Goal: Find specific page/section: Find specific page/section

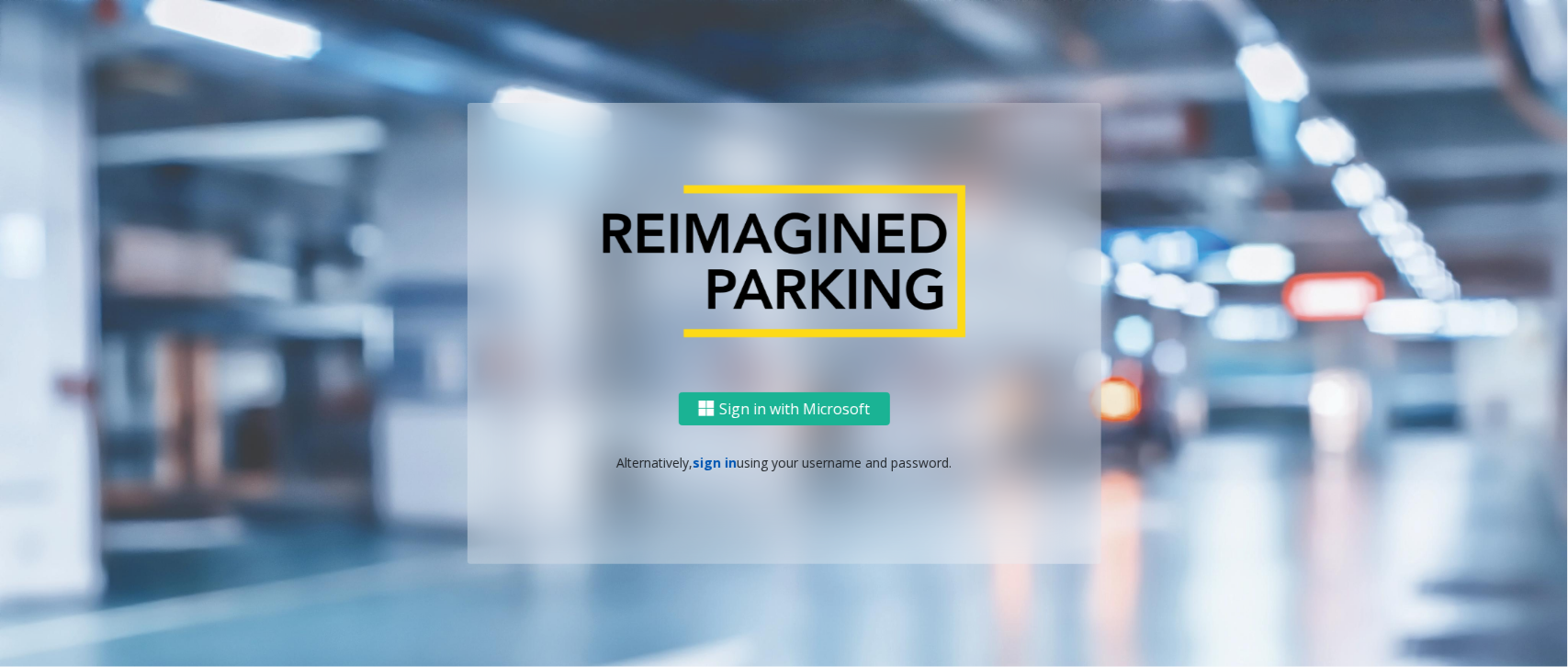
click at [717, 461] on link "sign in" at bounding box center [714, 463] width 45 height 17
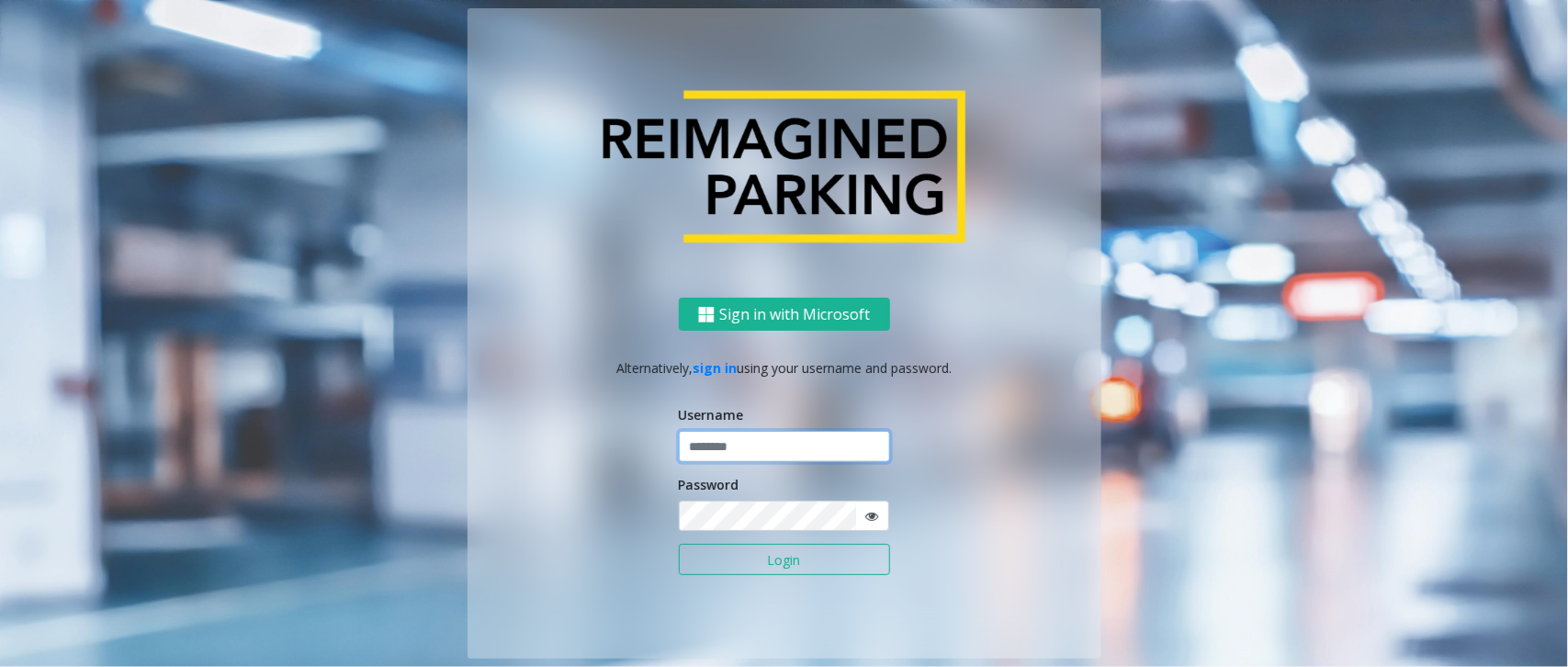
click at [731, 448] on input "text" at bounding box center [784, 446] width 211 height 31
paste input "**********"
type input "**********"
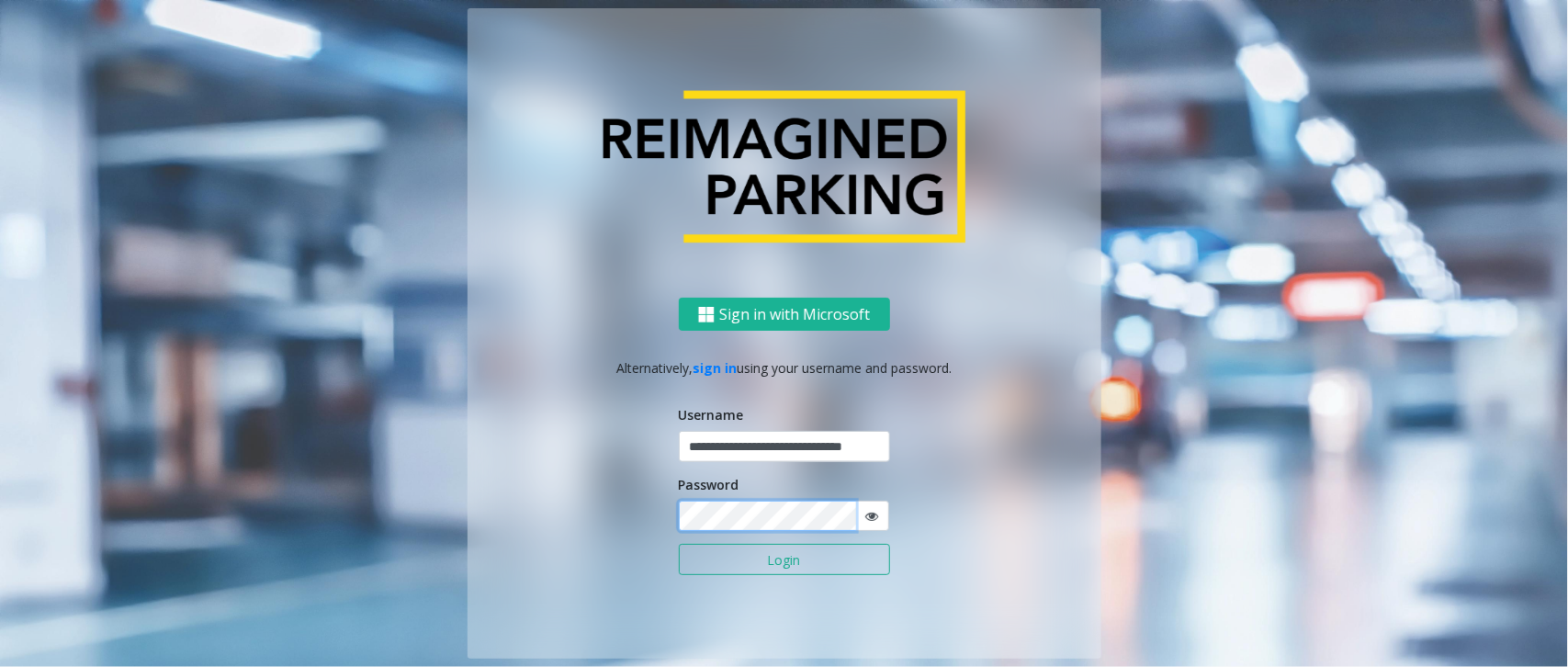
click at [678, 544] on button "Login" at bounding box center [784, 560] width 211 height 31
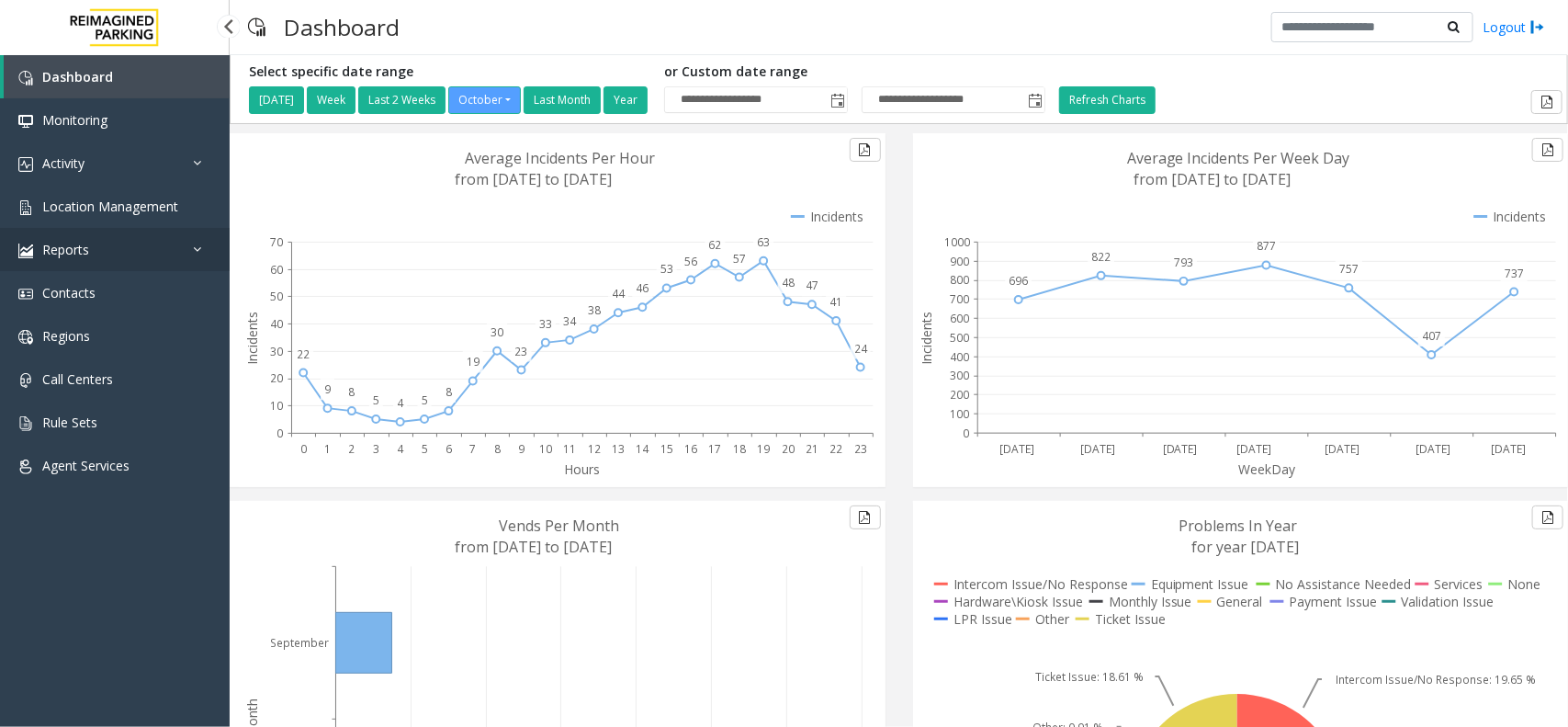
click at [99, 227] on link "Reports" at bounding box center [114, 249] width 229 height 44
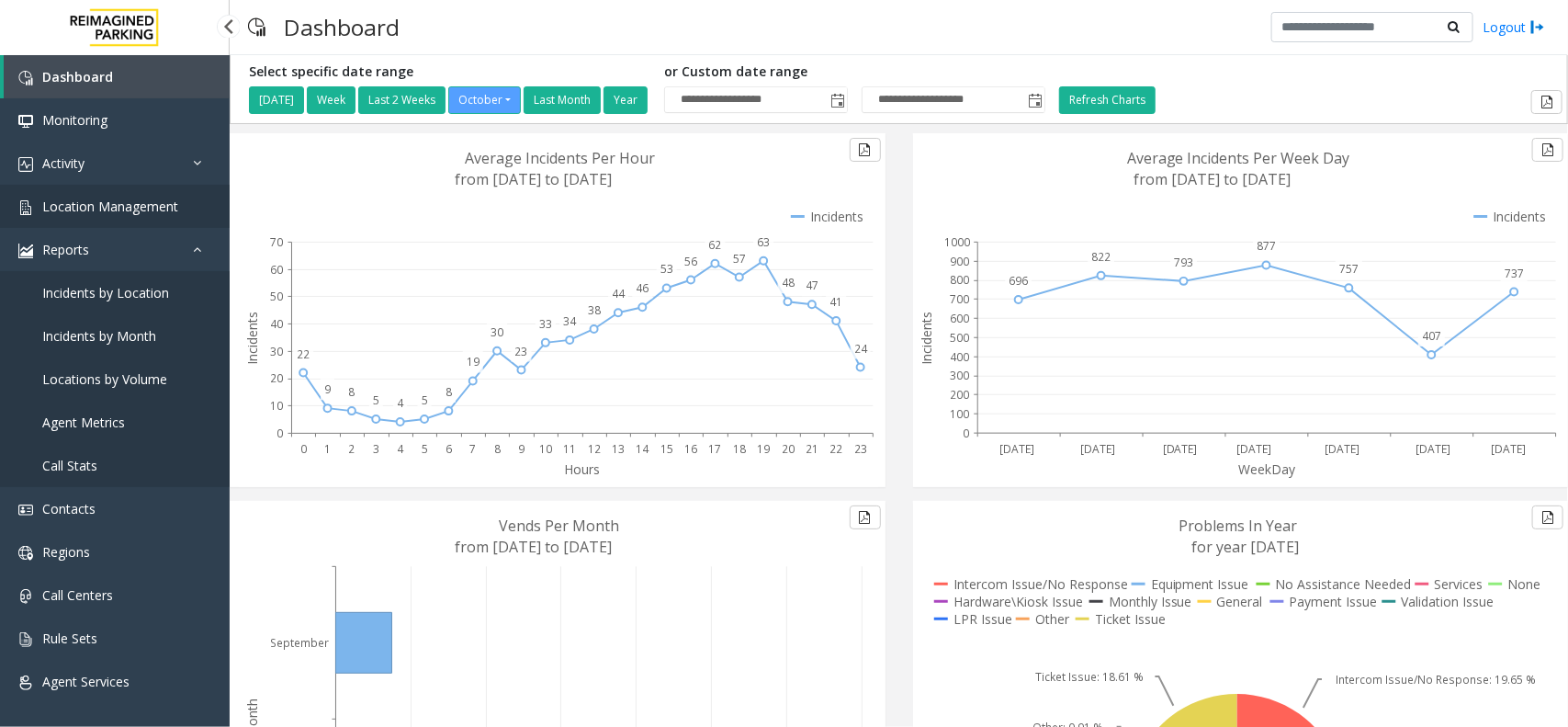
click at [113, 202] on span "Location Management" at bounding box center [110, 206] width 136 height 17
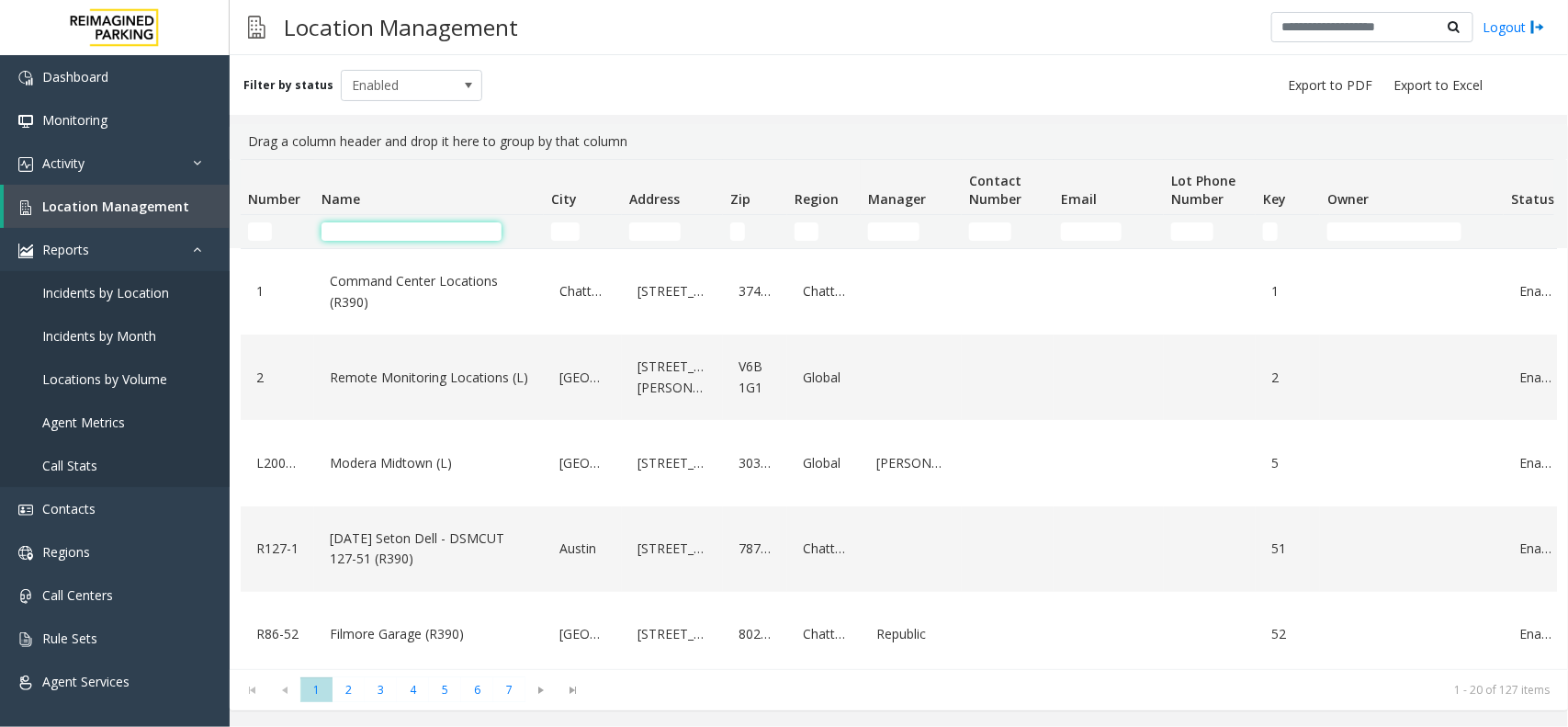
click at [441, 235] on input "Name Filter" at bounding box center [411, 231] width 180 height 18
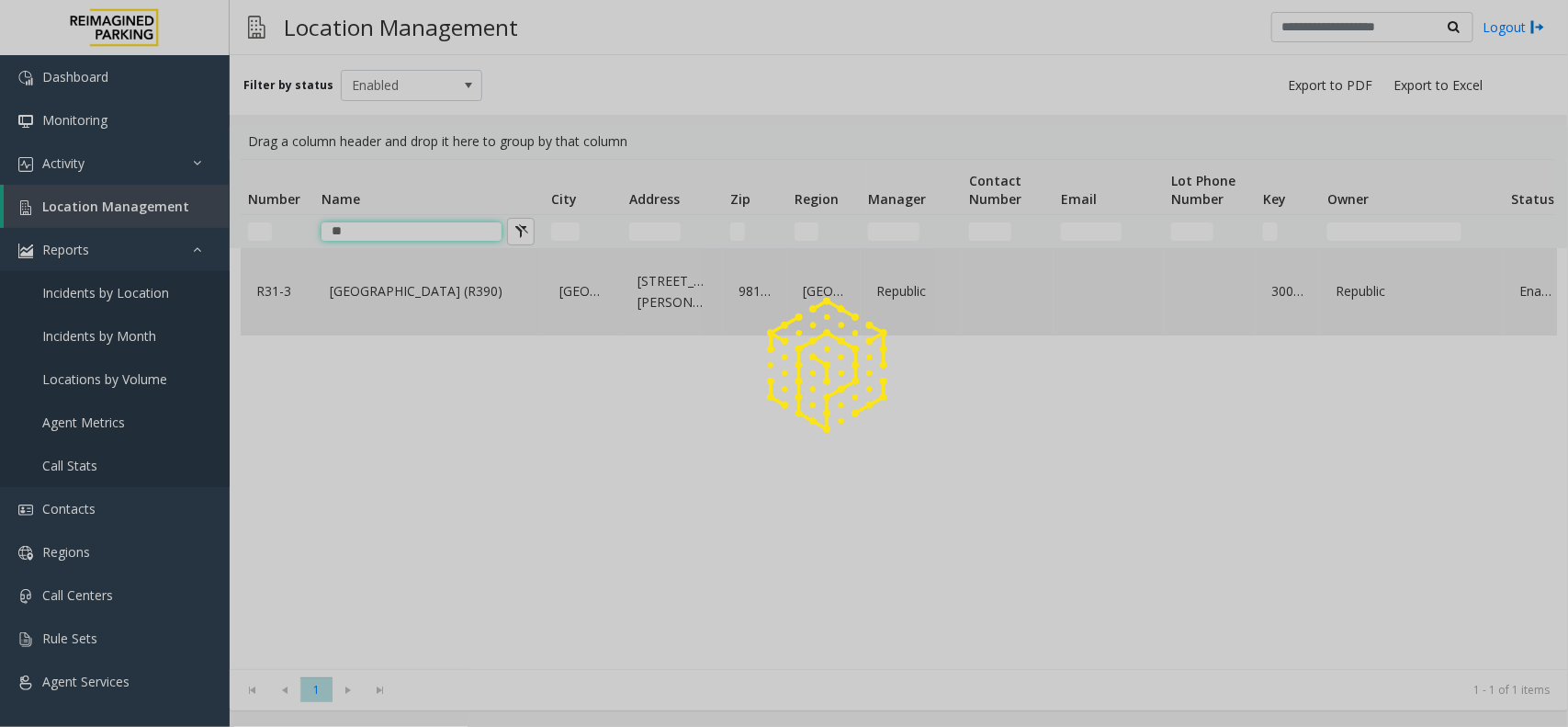
type input "*"
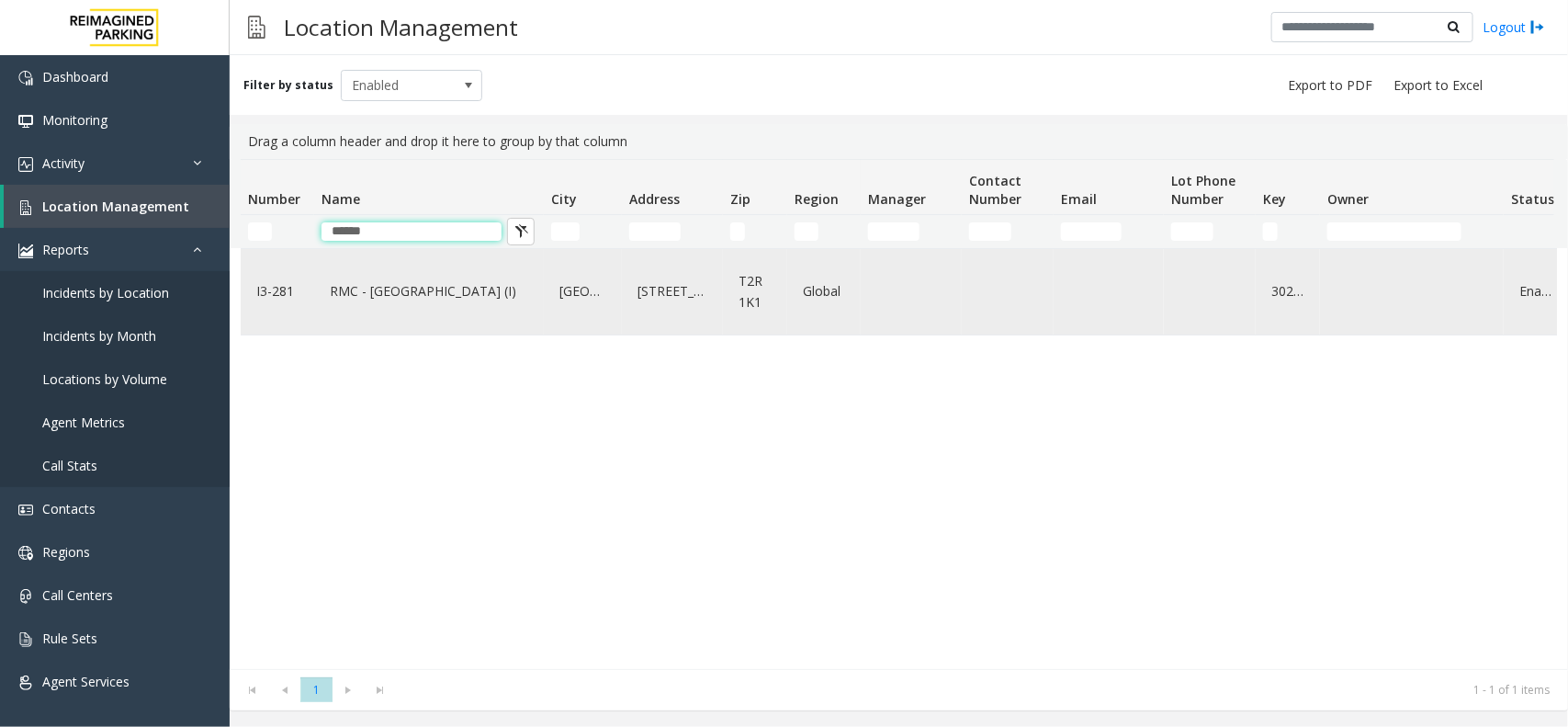
type input "*****"
click at [437, 287] on link "RMC - Mount Royal Village (I)" at bounding box center [429, 291] width 207 height 29
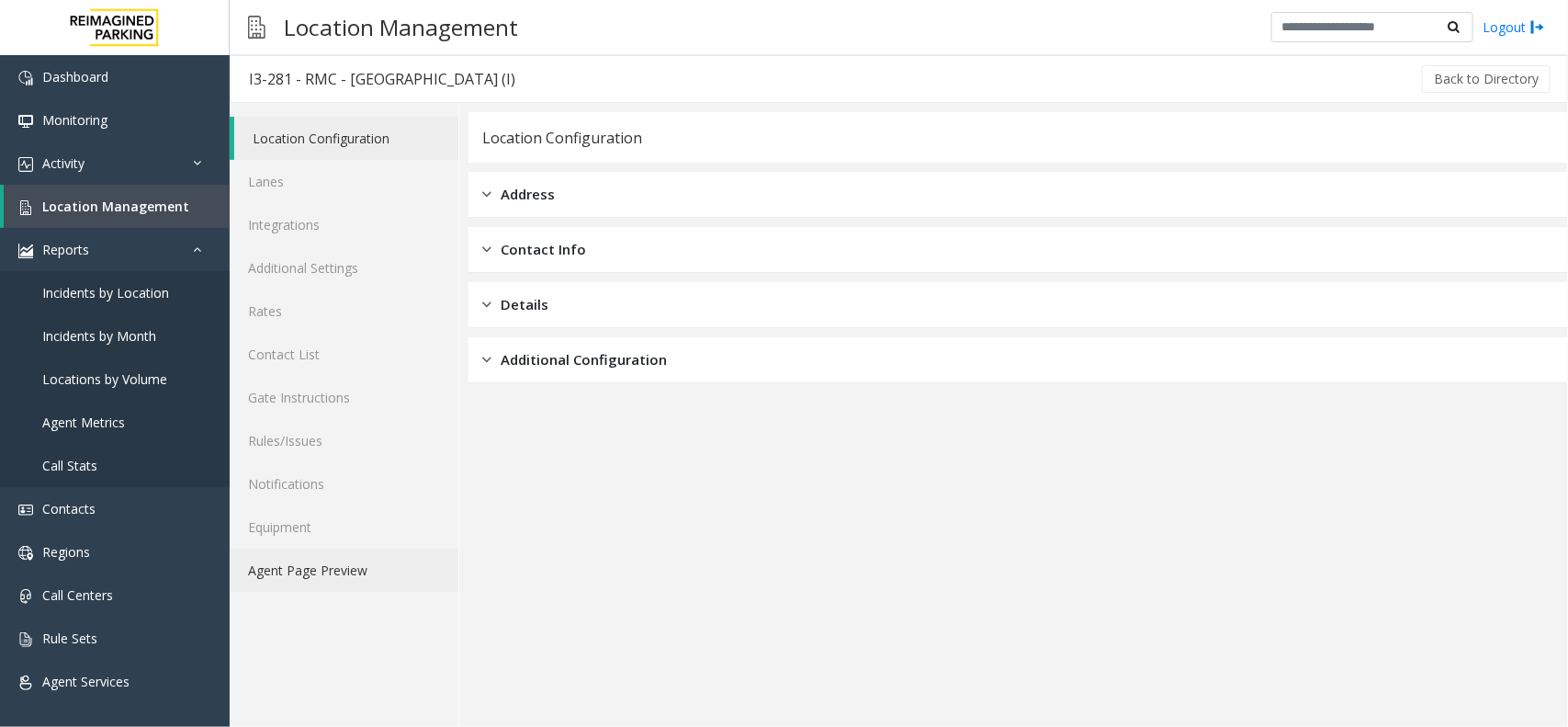
click at [333, 566] on link "Agent Page Preview" at bounding box center [344, 570] width 228 height 44
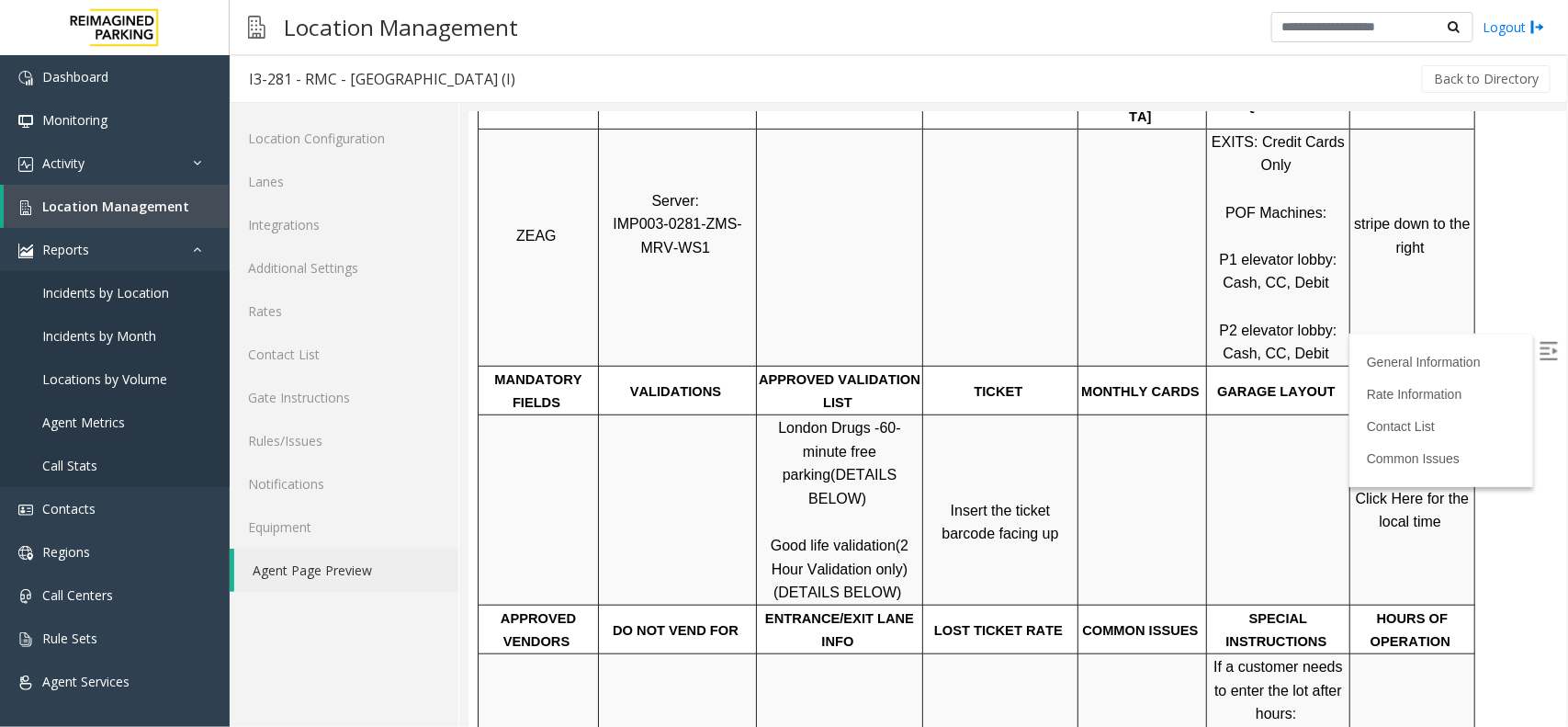
scroll to position [459, 0]
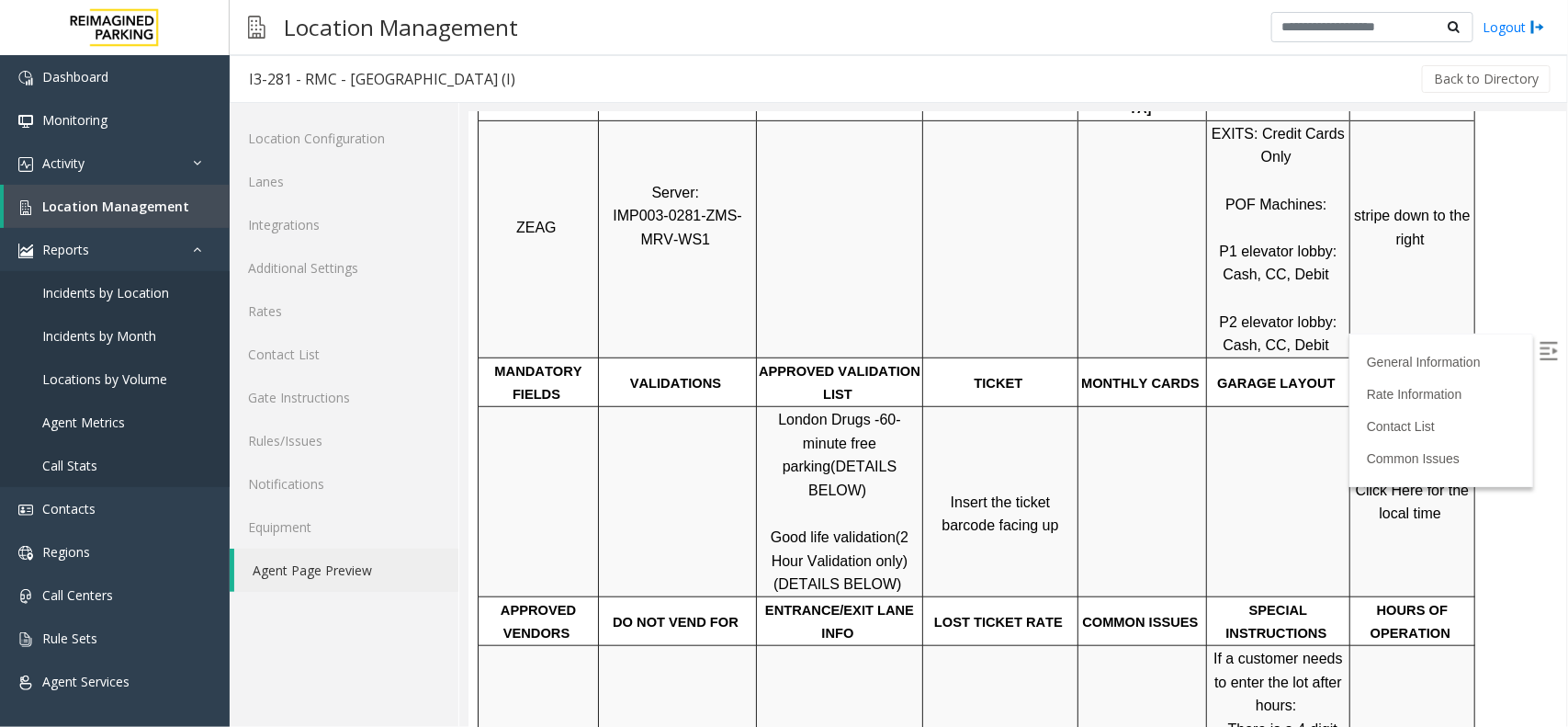
click at [941, 494] on span "Insert the ticket barcode facing up" at bounding box center [999, 513] width 117 height 40
click at [973, 494] on span "Insert the ticket barcode facing up" at bounding box center [999, 513] width 117 height 40
click at [971, 494] on span "Insert the ticket barcode facing up" at bounding box center [999, 513] width 117 height 40
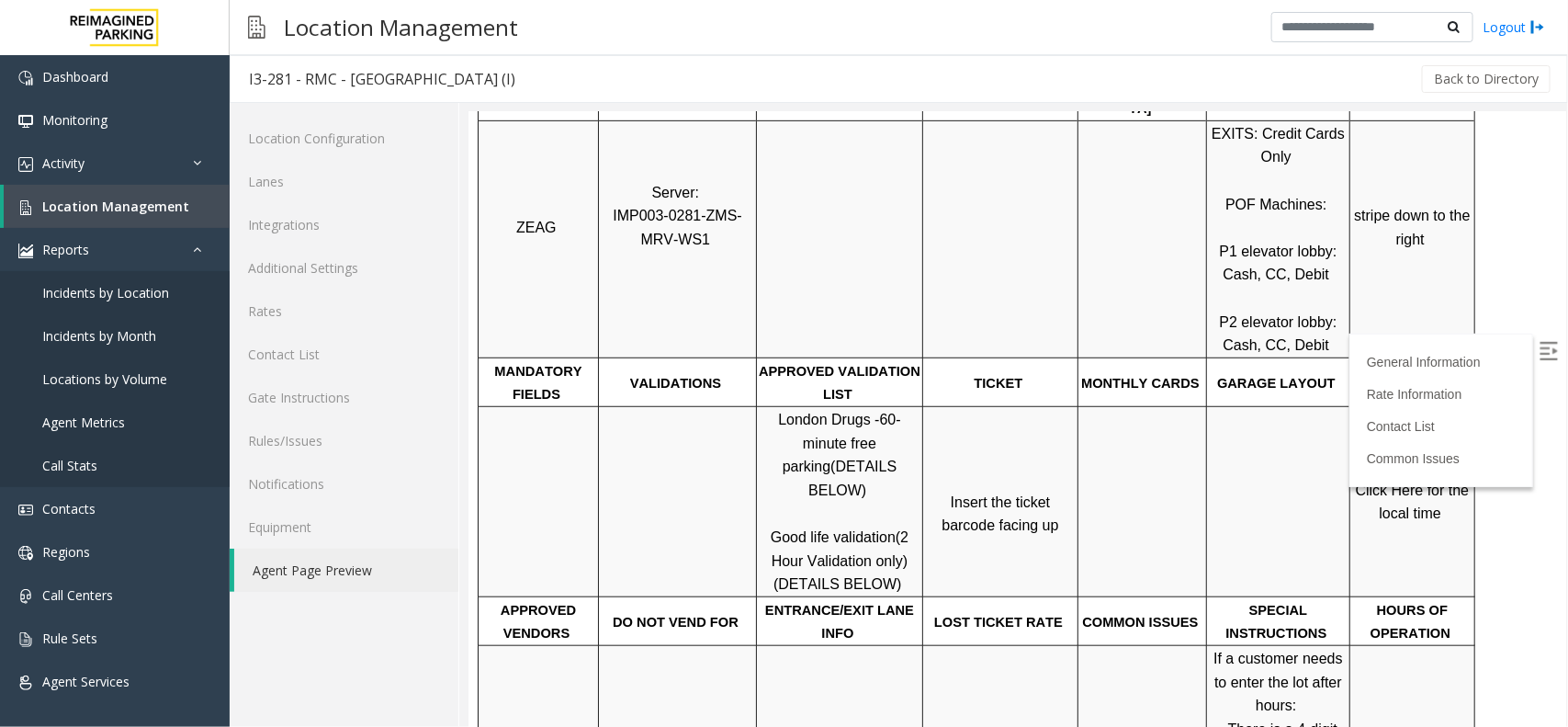
click at [1008, 494] on span "Insert the ticket barcode facing up" at bounding box center [999, 513] width 117 height 40
click at [1021, 494] on span "Insert the ticket barcode facing up" at bounding box center [999, 513] width 117 height 40
click at [1006, 494] on span "Insert the ticket barcode facing up" at bounding box center [999, 513] width 117 height 40
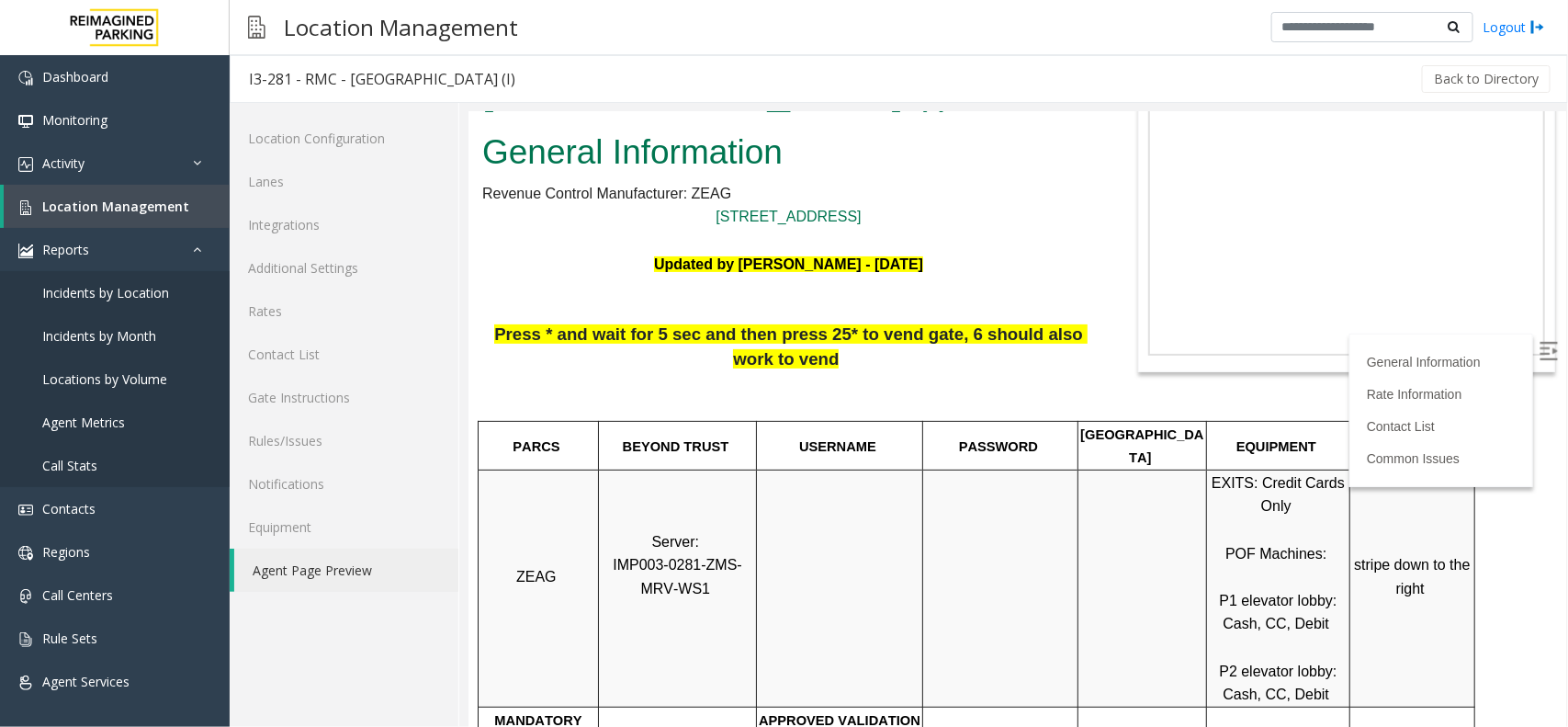
scroll to position [0, 0]
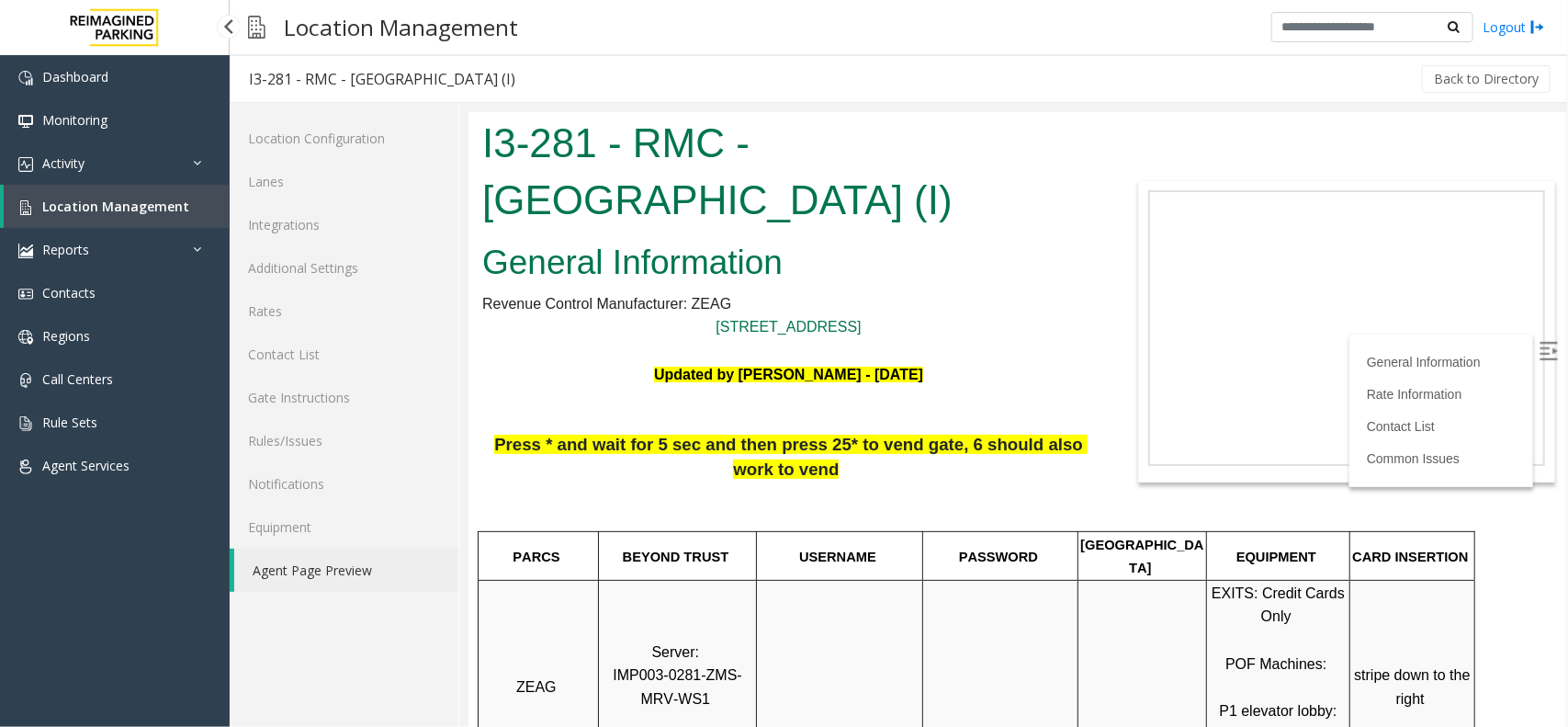
click at [129, 197] on span "Location Management" at bounding box center [116, 206] width 147 height 17
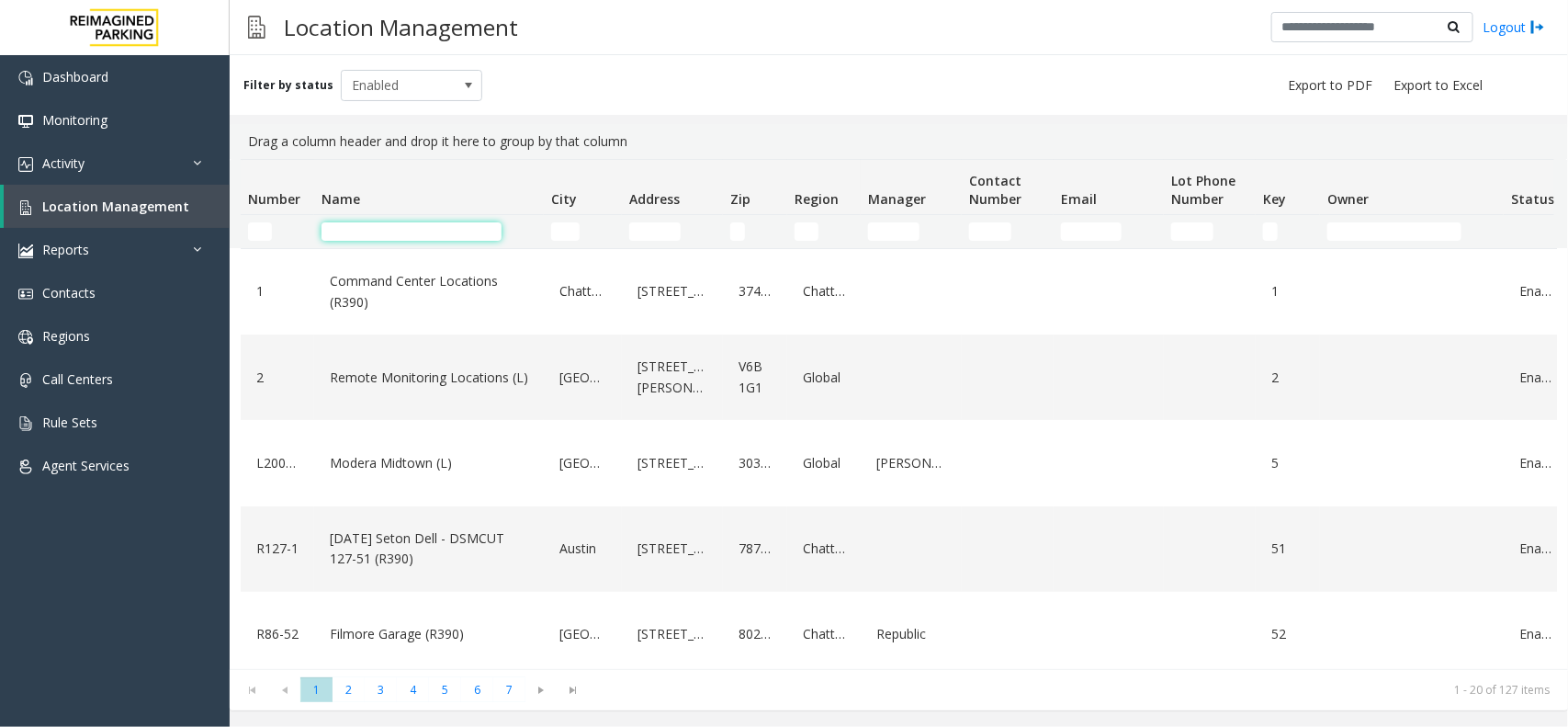
click at [365, 235] on input "Name Filter" at bounding box center [411, 231] width 180 height 18
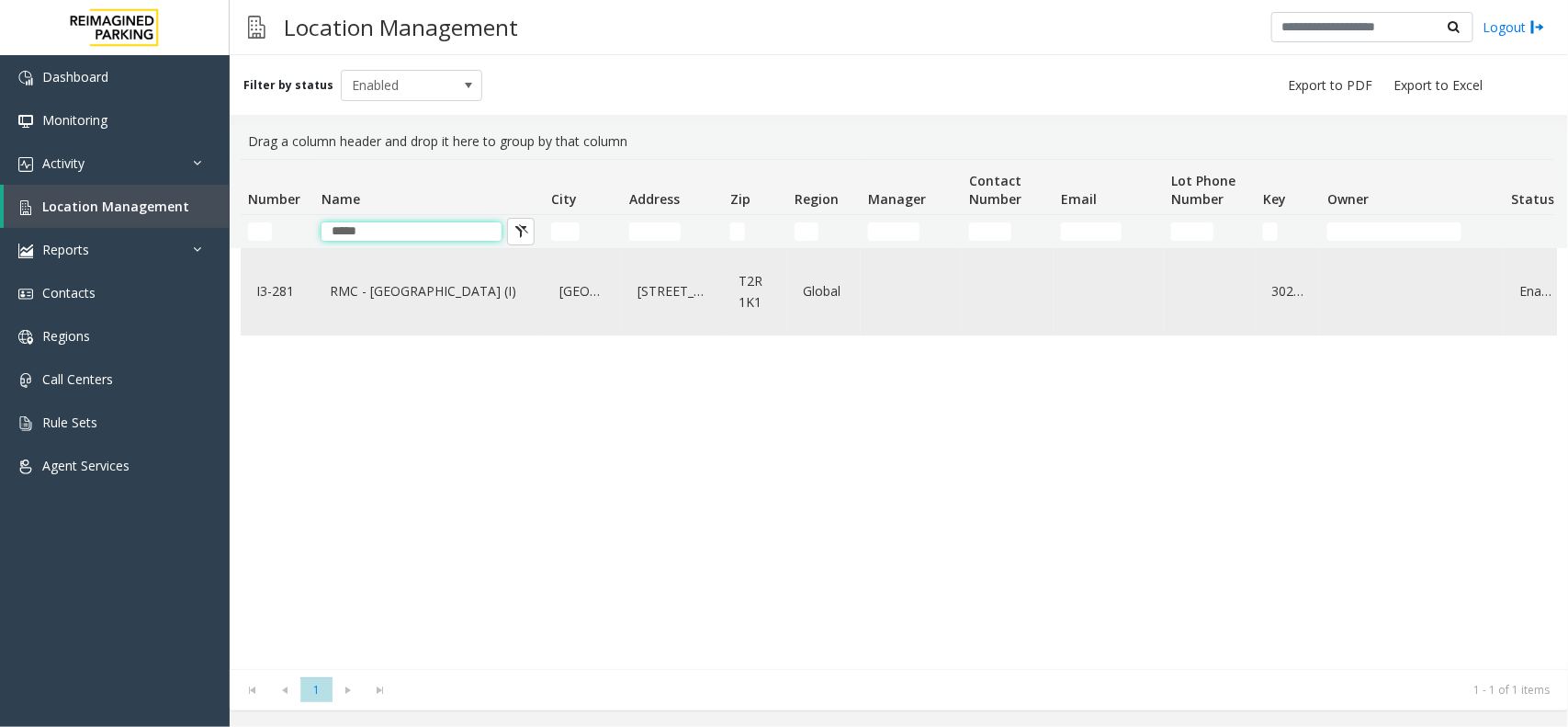
type input "*****"
click at [392, 291] on link "RMC - Mount Royal Village (I)" at bounding box center [429, 291] width 207 height 29
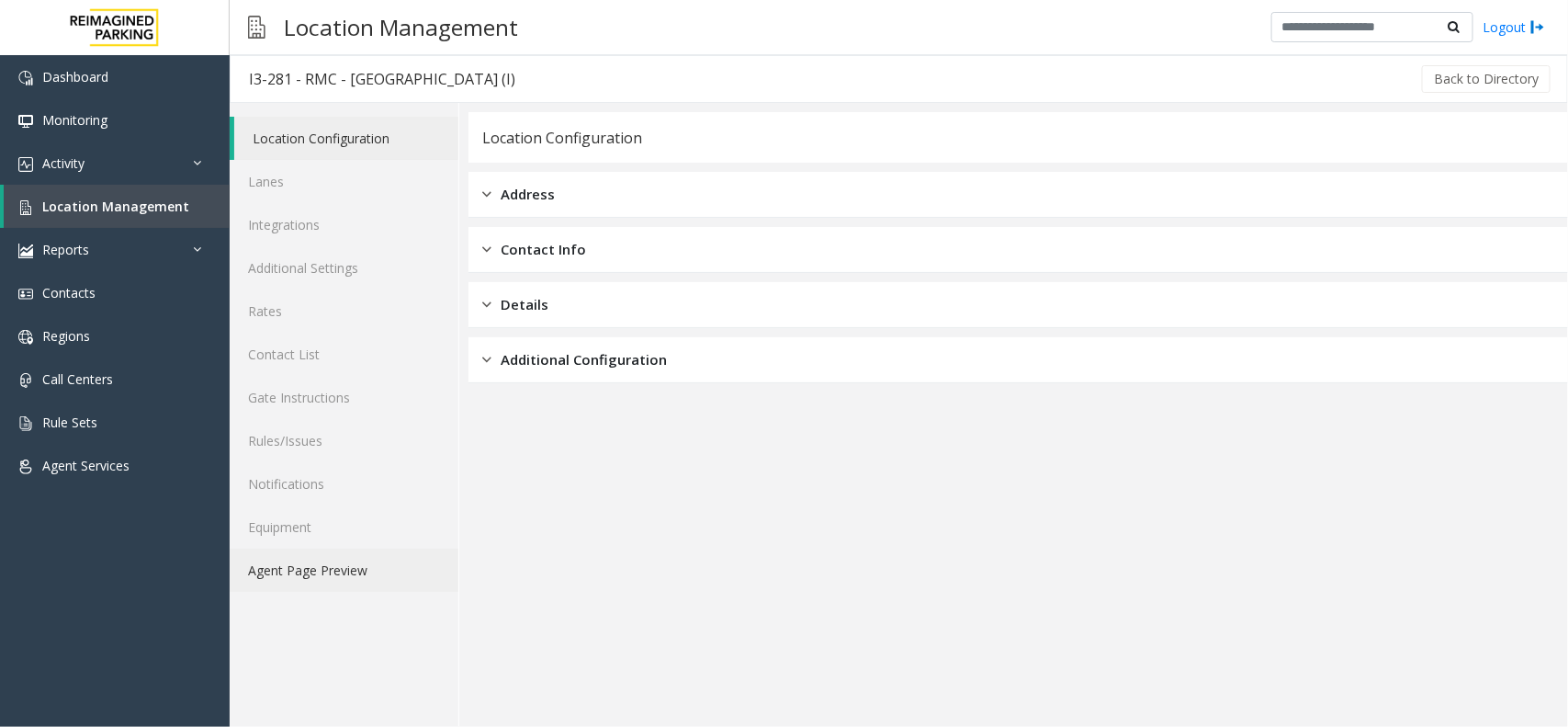
click at [373, 584] on link "Agent Page Preview" at bounding box center [344, 570] width 228 height 44
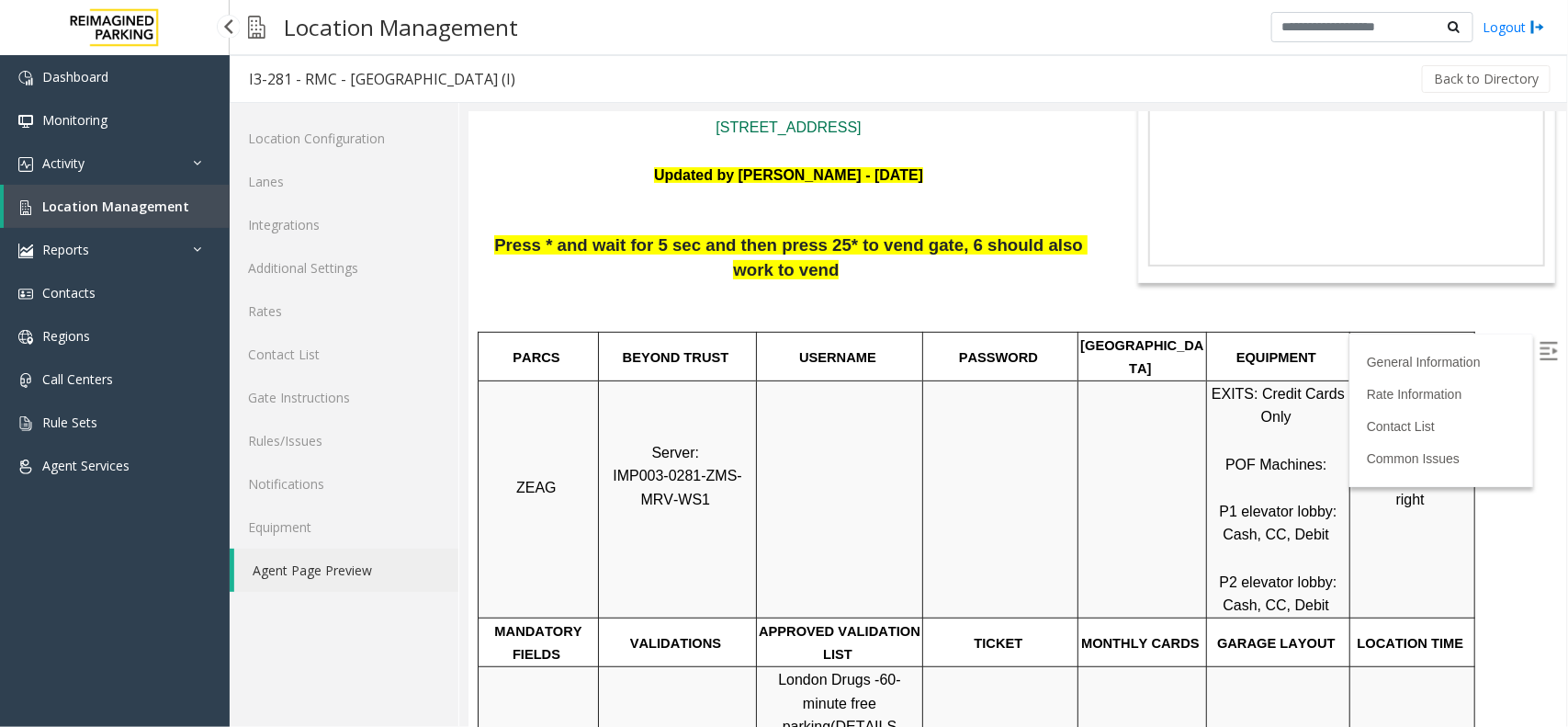
scroll to position [345, 0]
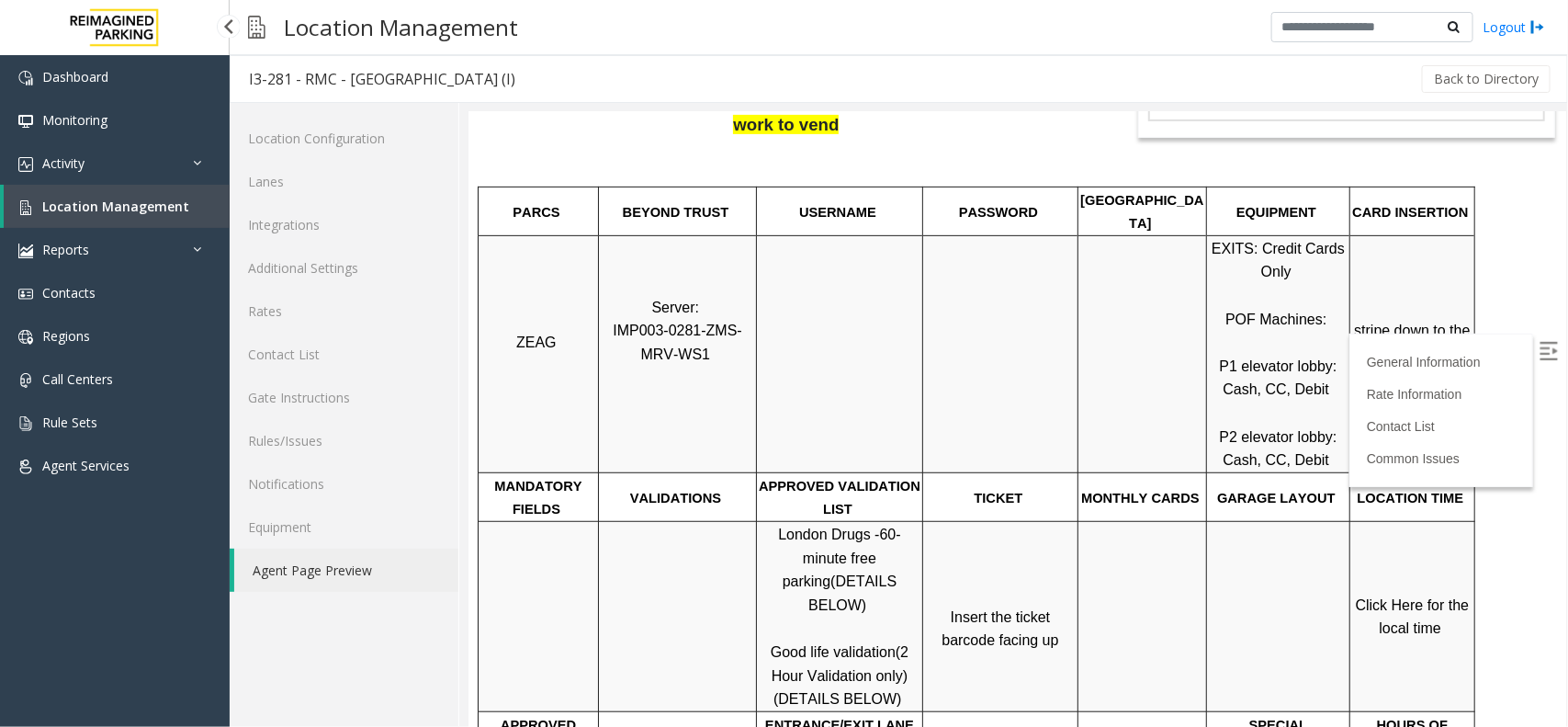
click at [1413, 596] on span "Click Here for the local time" at bounding box center [1413, 616] width 117 height 40
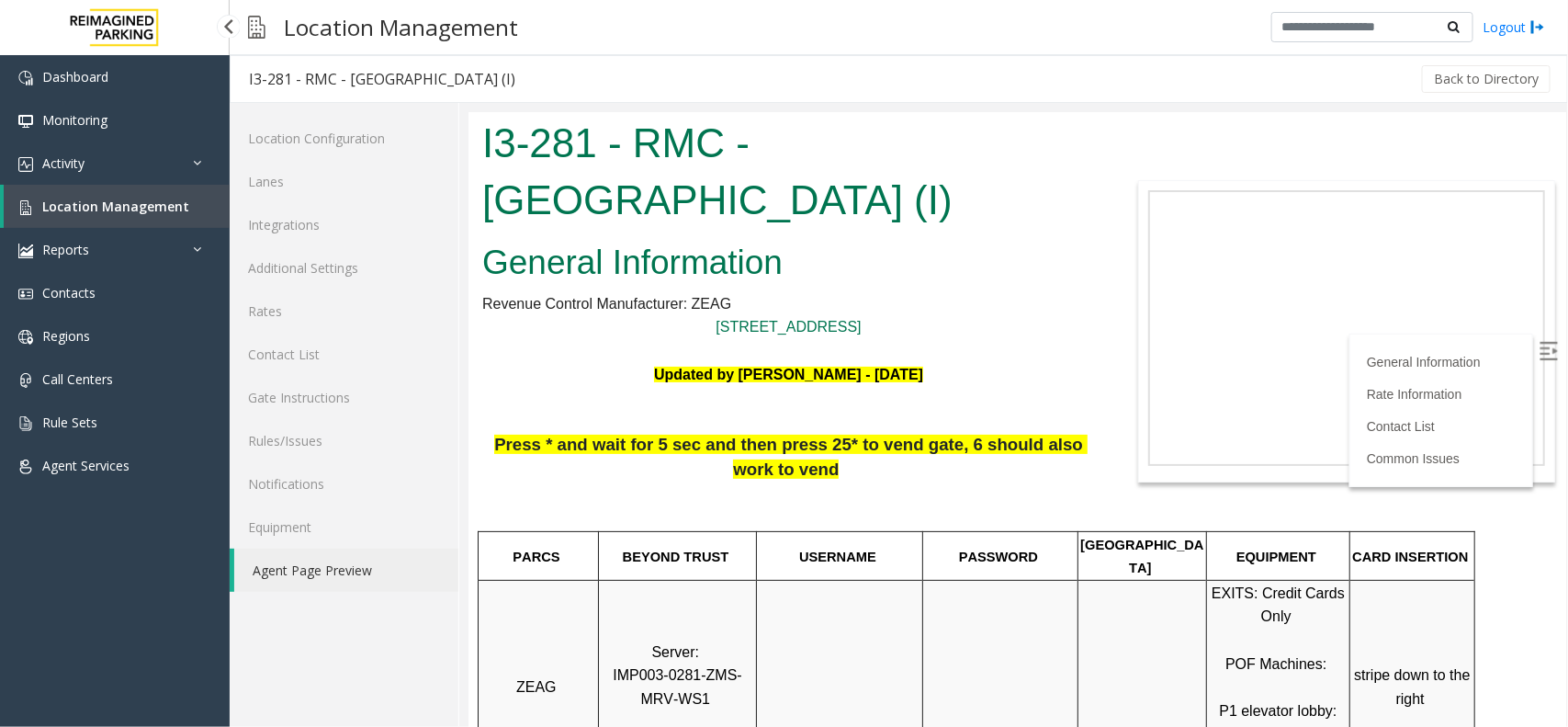
click at [153, 197] on span "Location Management" at bounding box center [116, 206] width 147 height 17
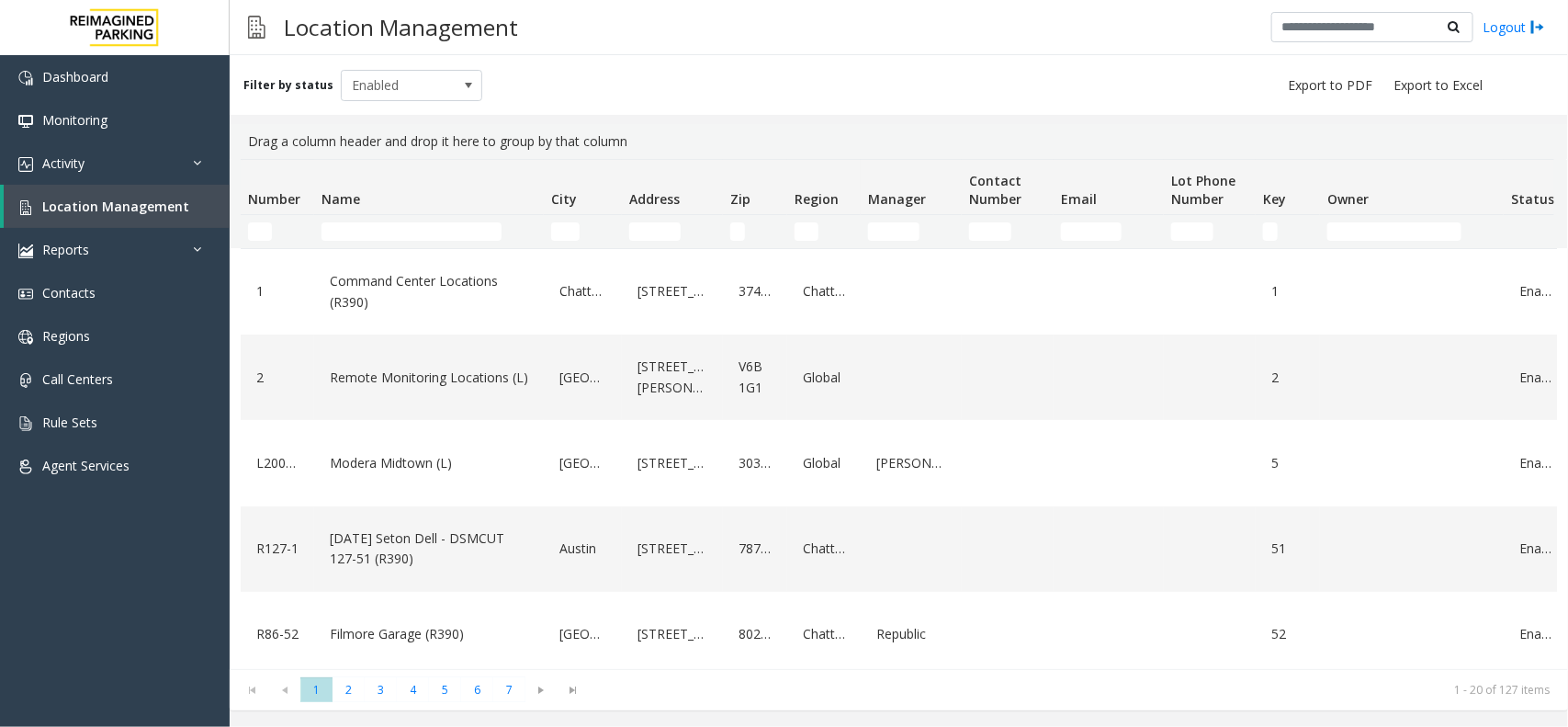
click at [369, 219] on td "Name Filter" at bounding box center [429, 231] width 229 height 33
click at [375, 227] on input "Name Filter" at bounding box center [411, 231] width 180 height 18
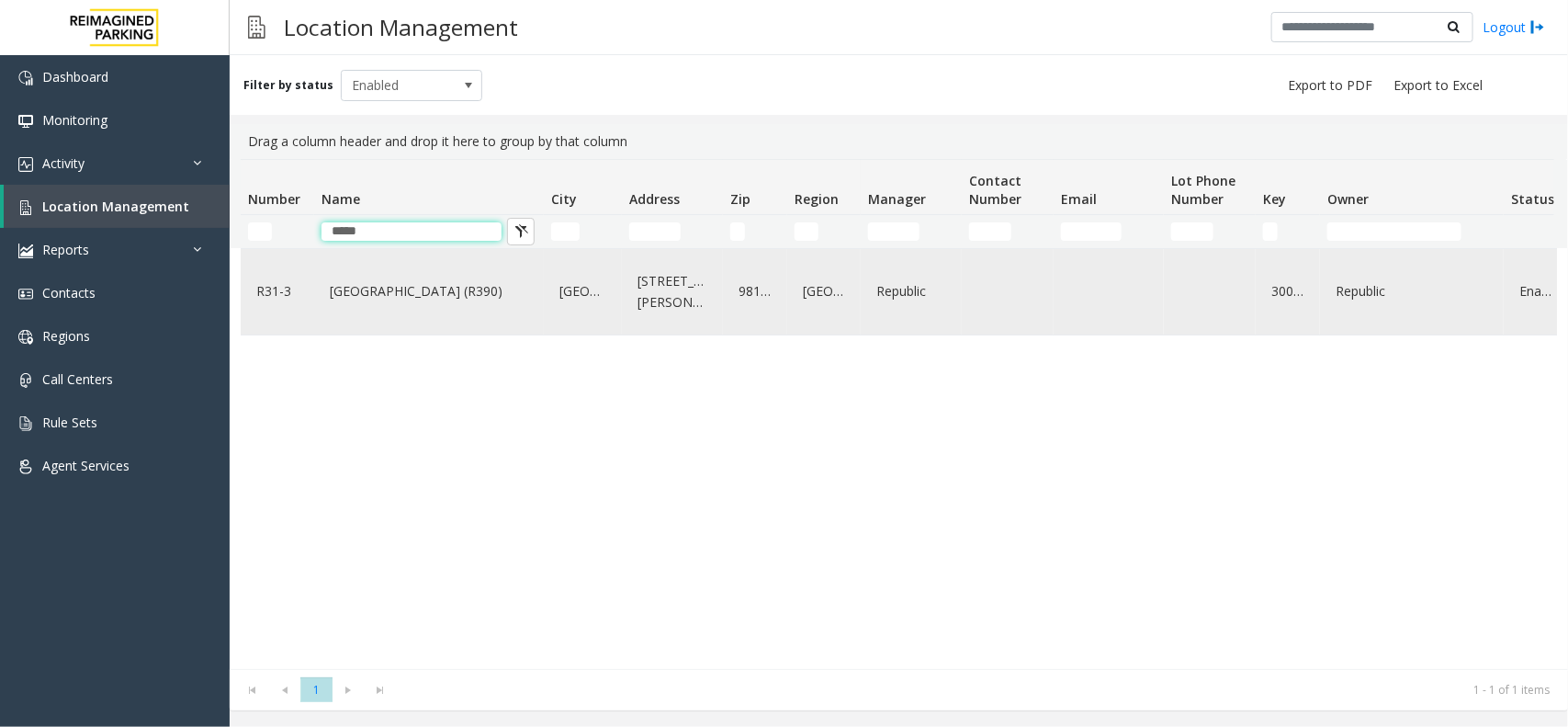
type input "****"
click at [410, 304] on link "[GEOGRAPHIC_DATA] (R390)" at bounding box center [429, 291] width 207 height 29
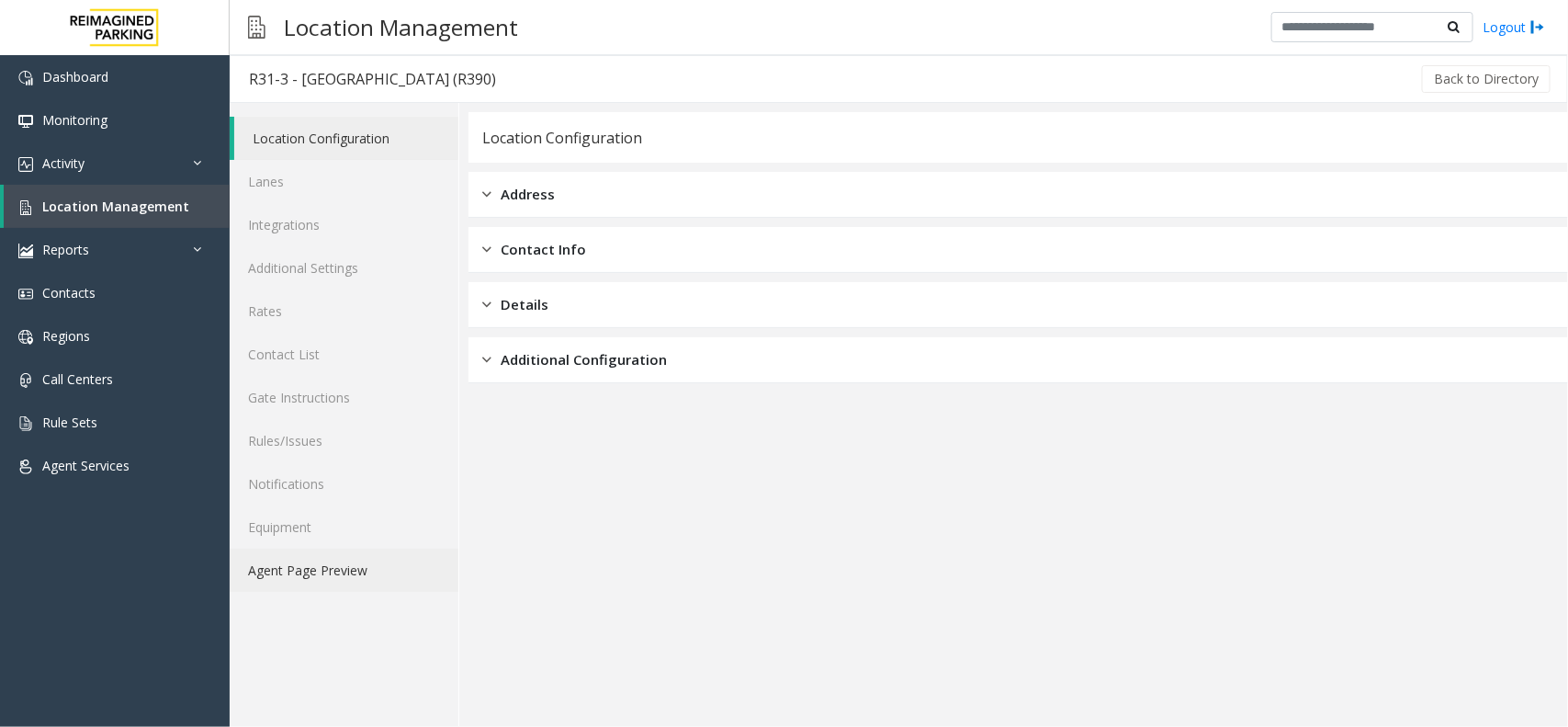
click at [313, 576] on link "Agent Page Preview" at bounding box center [344, 570] width 228 height 44
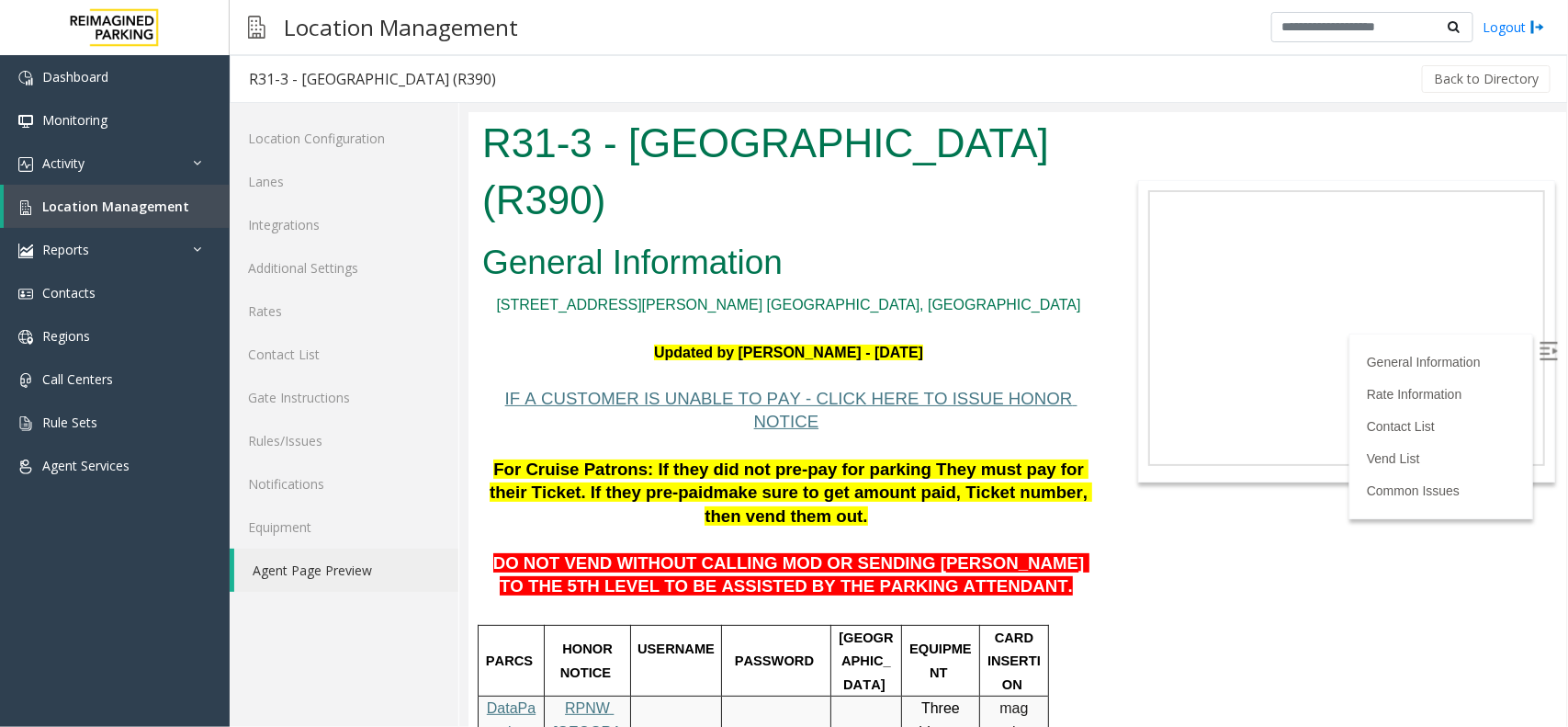
click at [1538, 346] on img at bounding box center [1547, 349] width 18 height 18
click at [134, 207] on span "Location Management" at bounding box center [116, 206] width 147 height 17
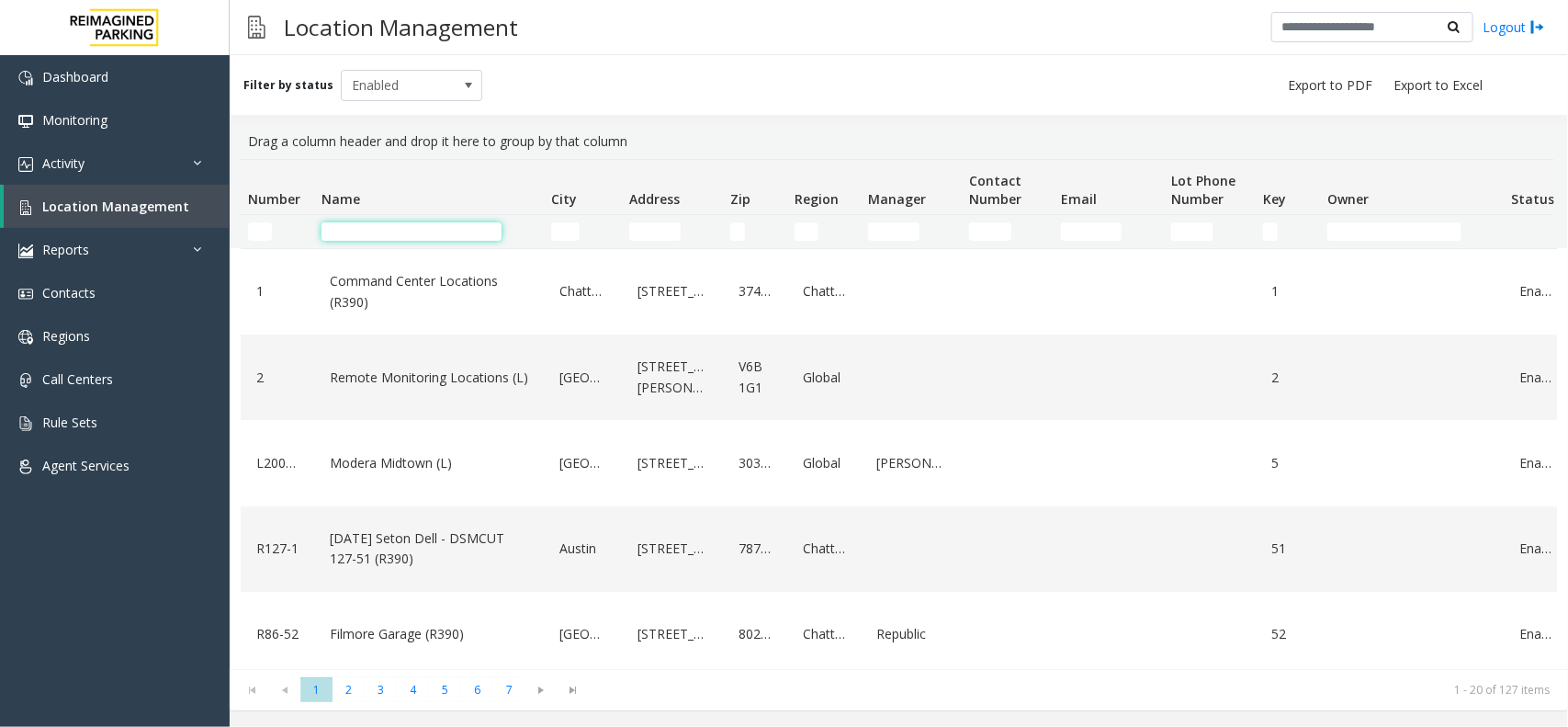
click at [418, 230] on input "Name Filter" at bounding box center [411, 231] width 180 height 18
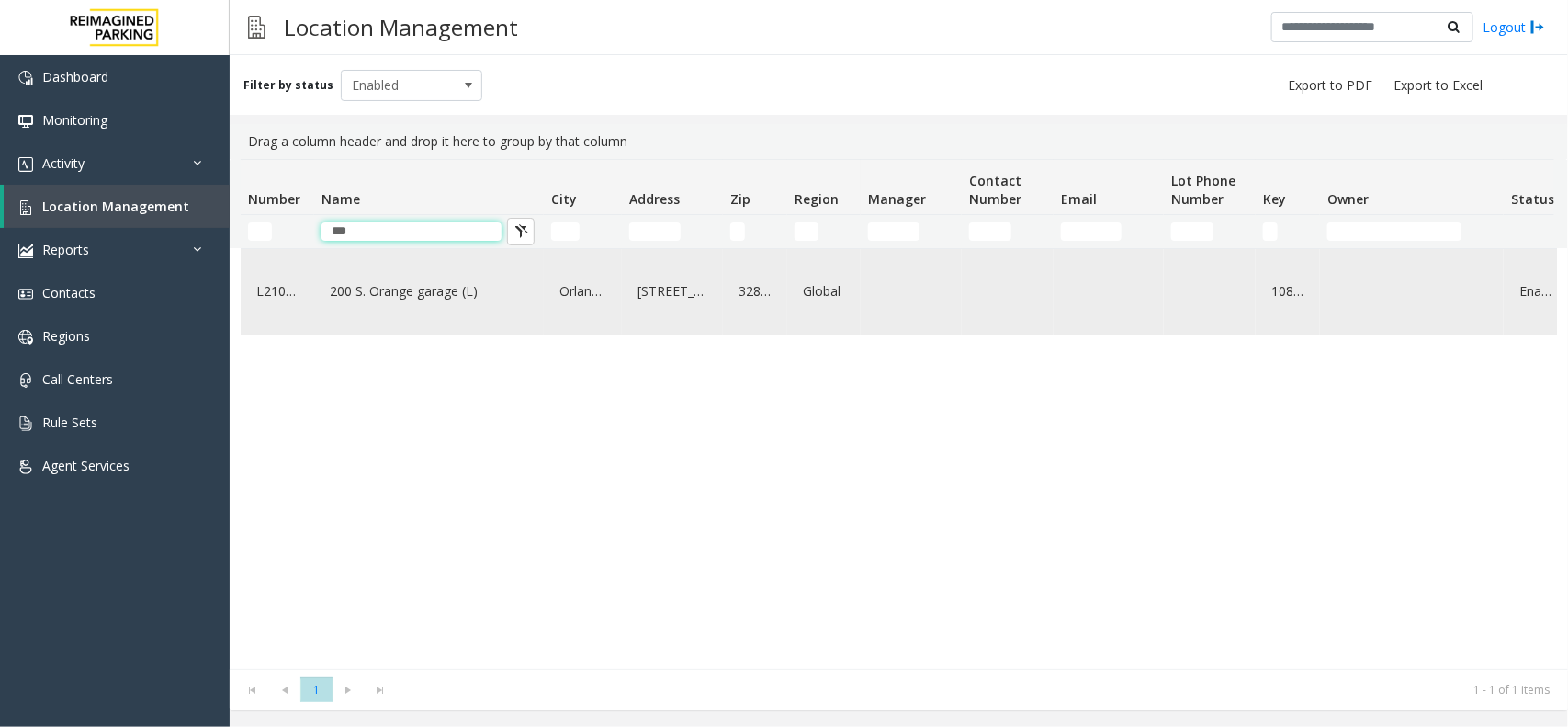
type input "***"
click at [421, 299] on link "200 S. Orange garage (L)" at bounding box center [429, 291] width 207 height 29
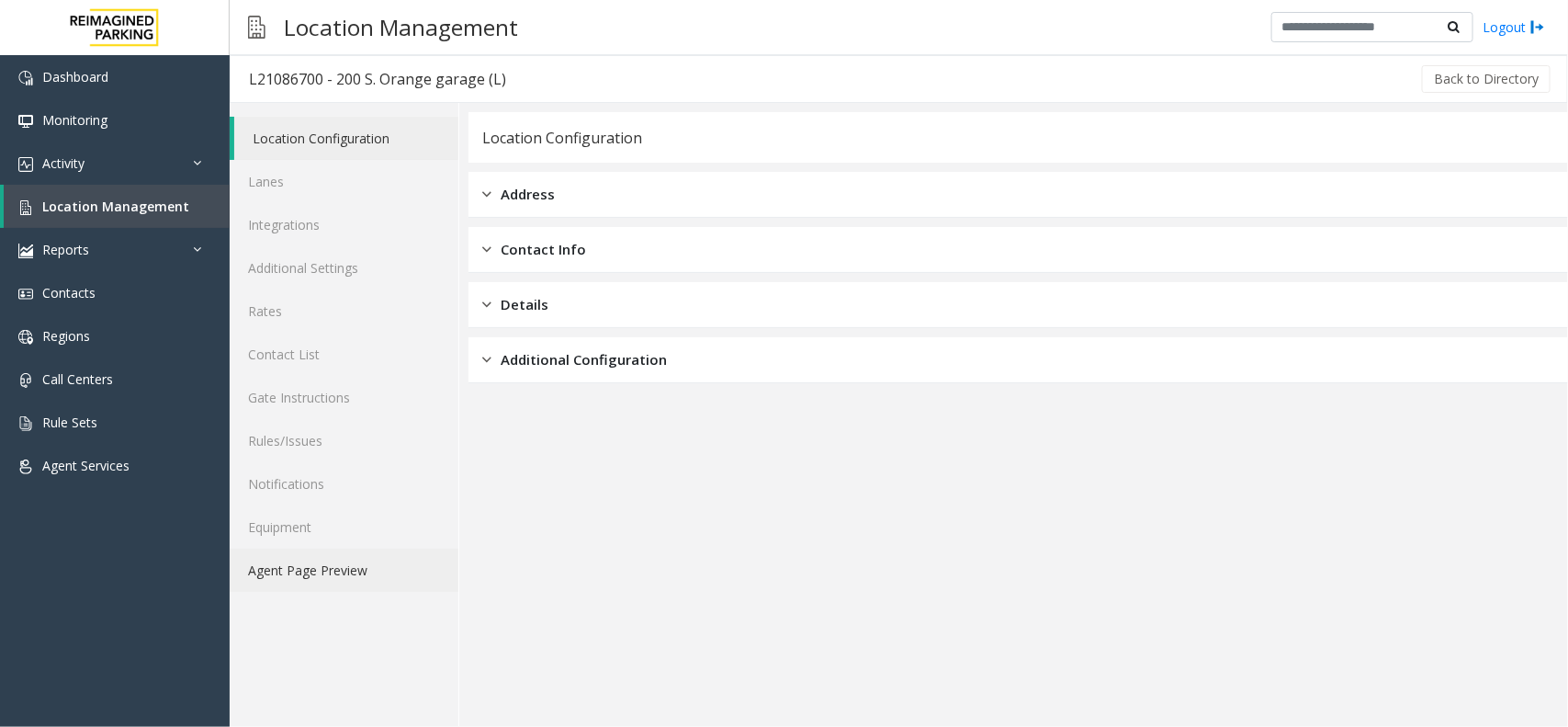
click at [306, 576] on link "Agent Page Preview" at bounding box center [344, 570] width 228 height 44
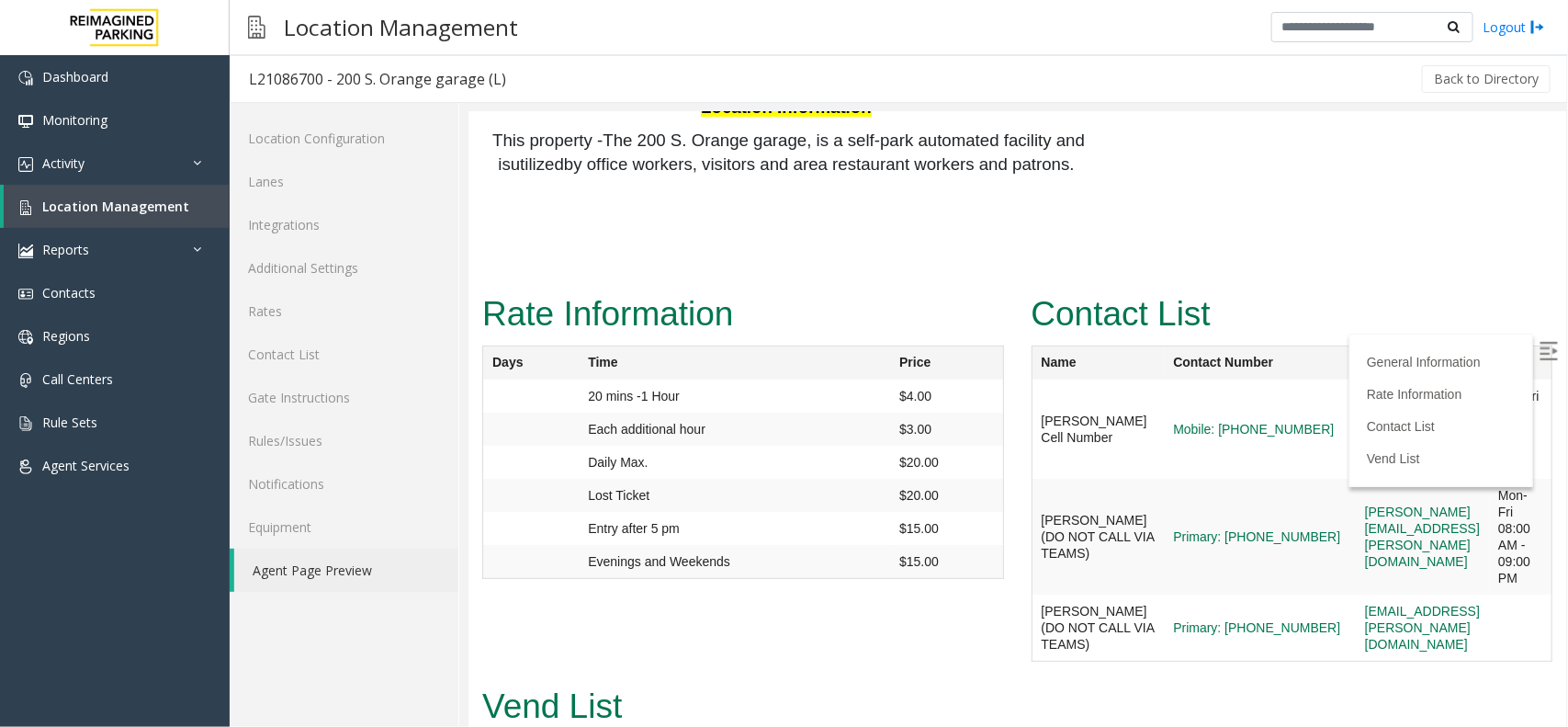
scroll to position [3191, 0]
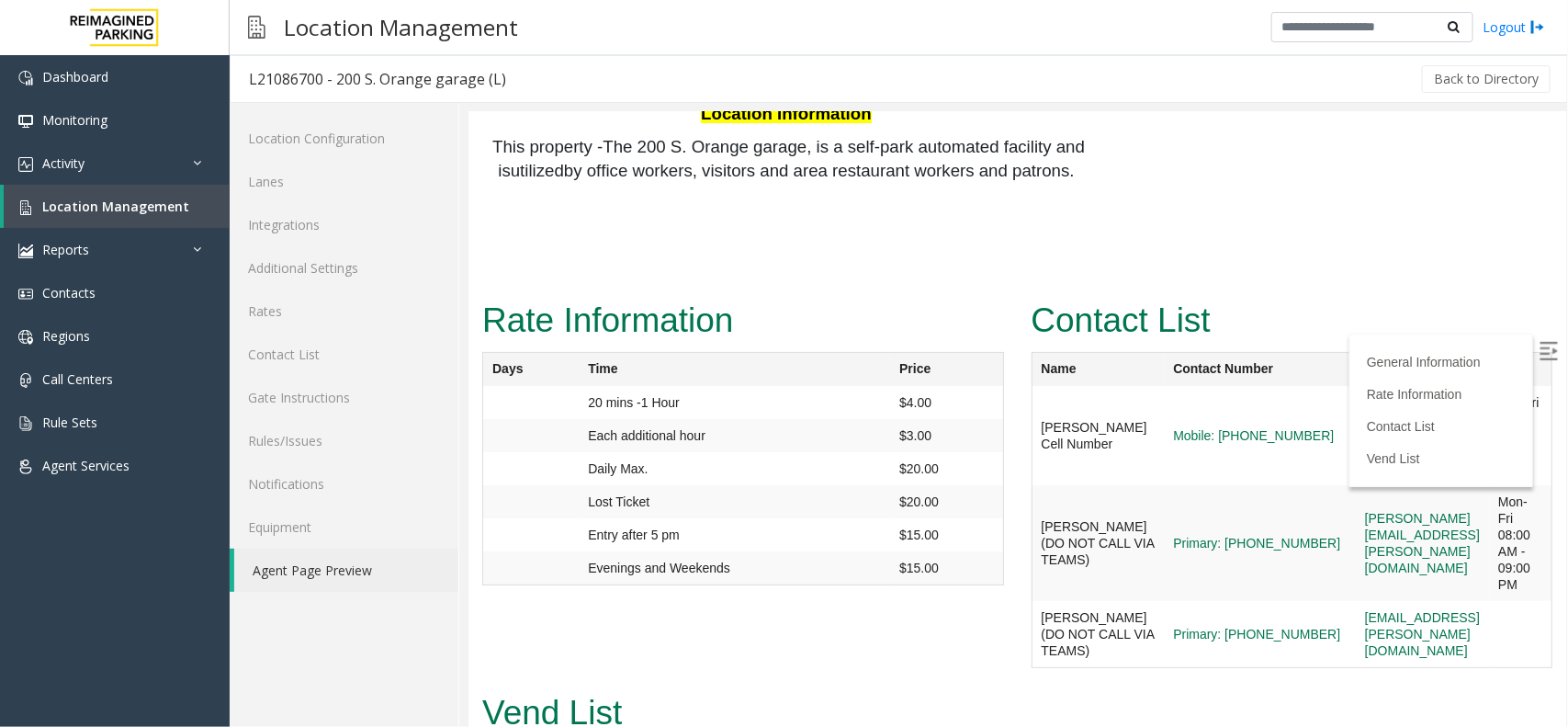
click at [1237, 688] on h2 "Vend List" at bounding box center [1015, 712] width 1070 height 47
click at [1543, 339] on label at bounding box center [1550, 352] width 27 height 27
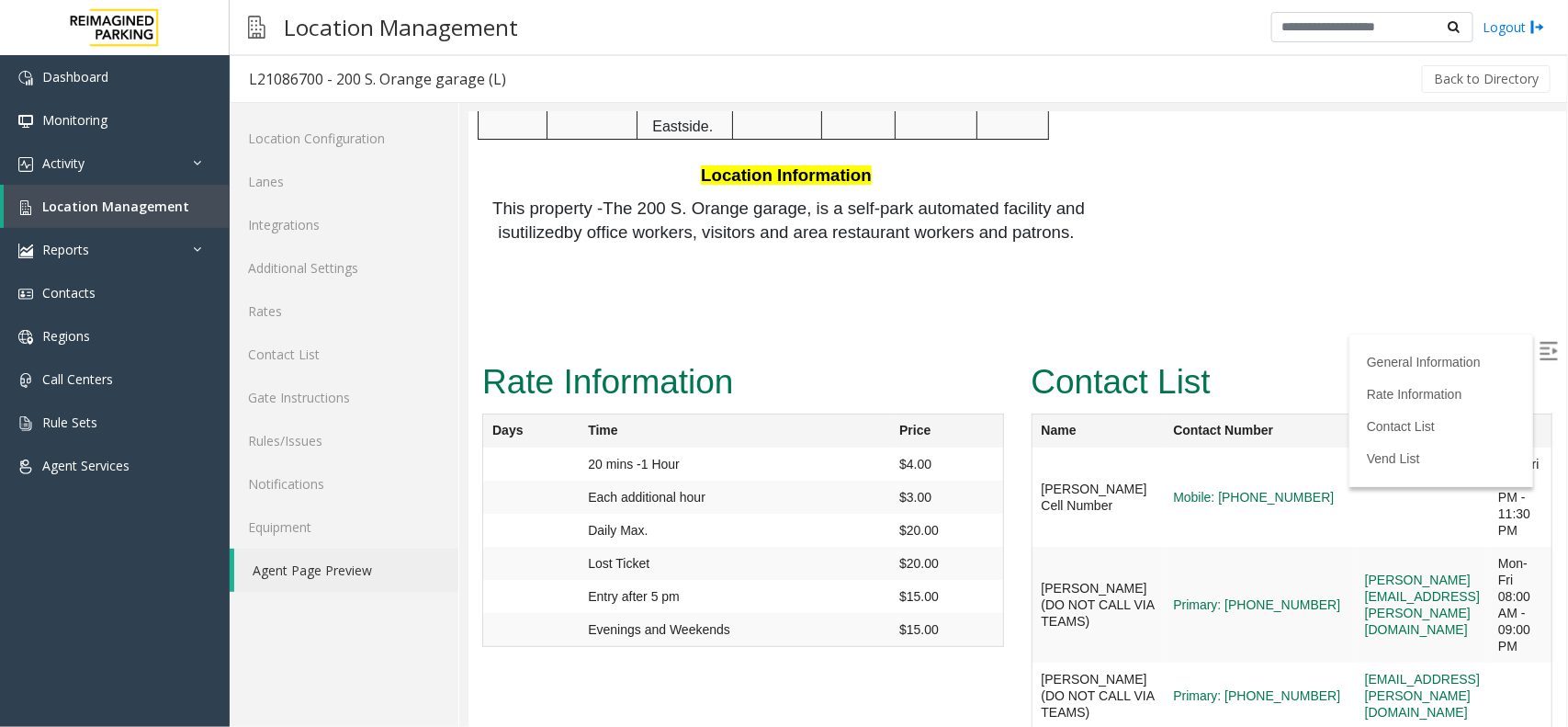
scroll to position [3075, 0]
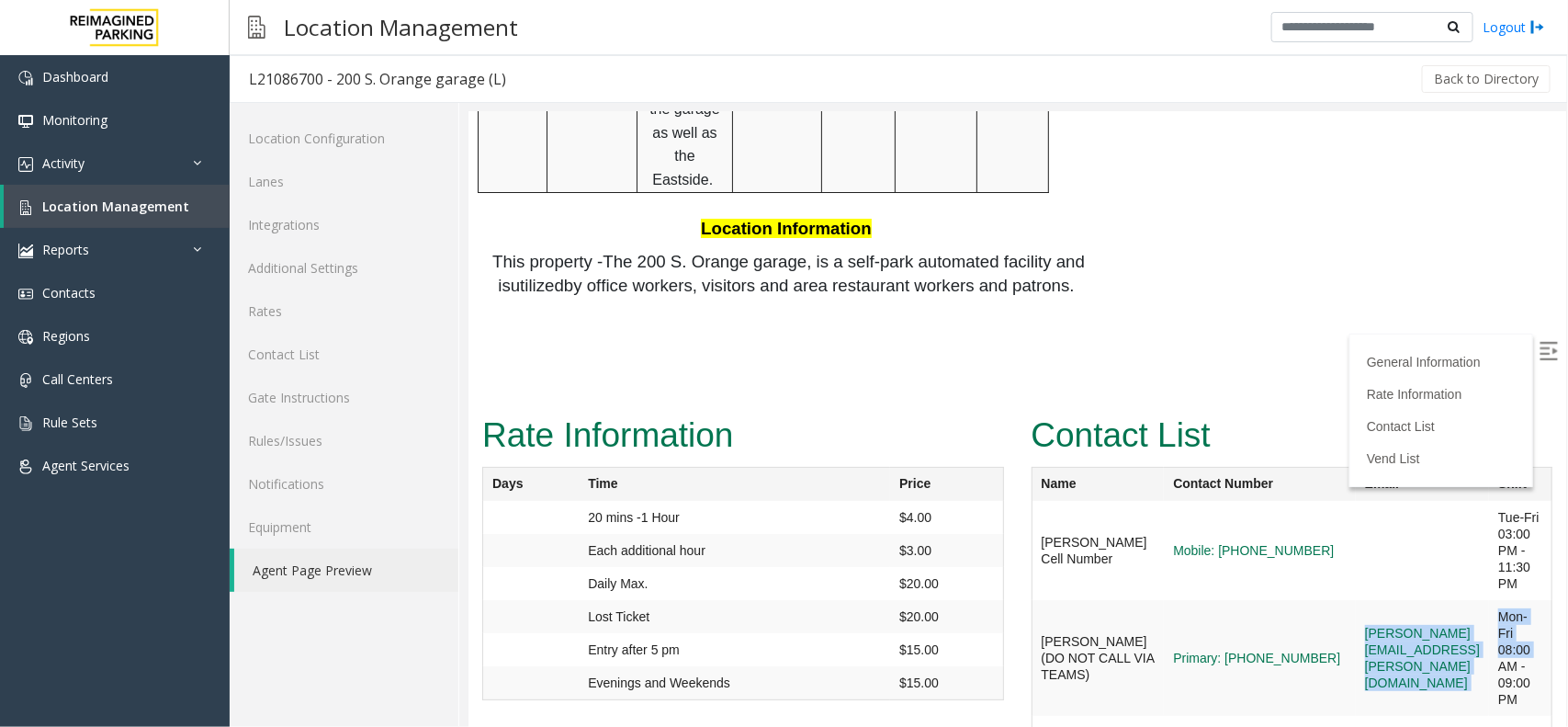
drag, startPoint x: 1512, startPoint y: 406, endPoint x: 1258, endPoint y: 419, distance: 254.3
click at [1258, 599] on tr "Marisol Quinones (DO NOT CALL VIA TEAMS) Primary: 407-423-4927 marisol.quinones…" at bounding box center [1291, 657] width 521 height 116
copy tr "marisol.quinones@reimaginedparking.com Mon-Fri 08:00"
click at [1355, 599] on td "marisol.quinones@reimaginedparking.com" at bounding box center [1422, 657] width 134 height 116
drag, startPoint x: 1251, startPoint y: 412, endPoint x: 1499, endPoint y: 435, distance: 249.1
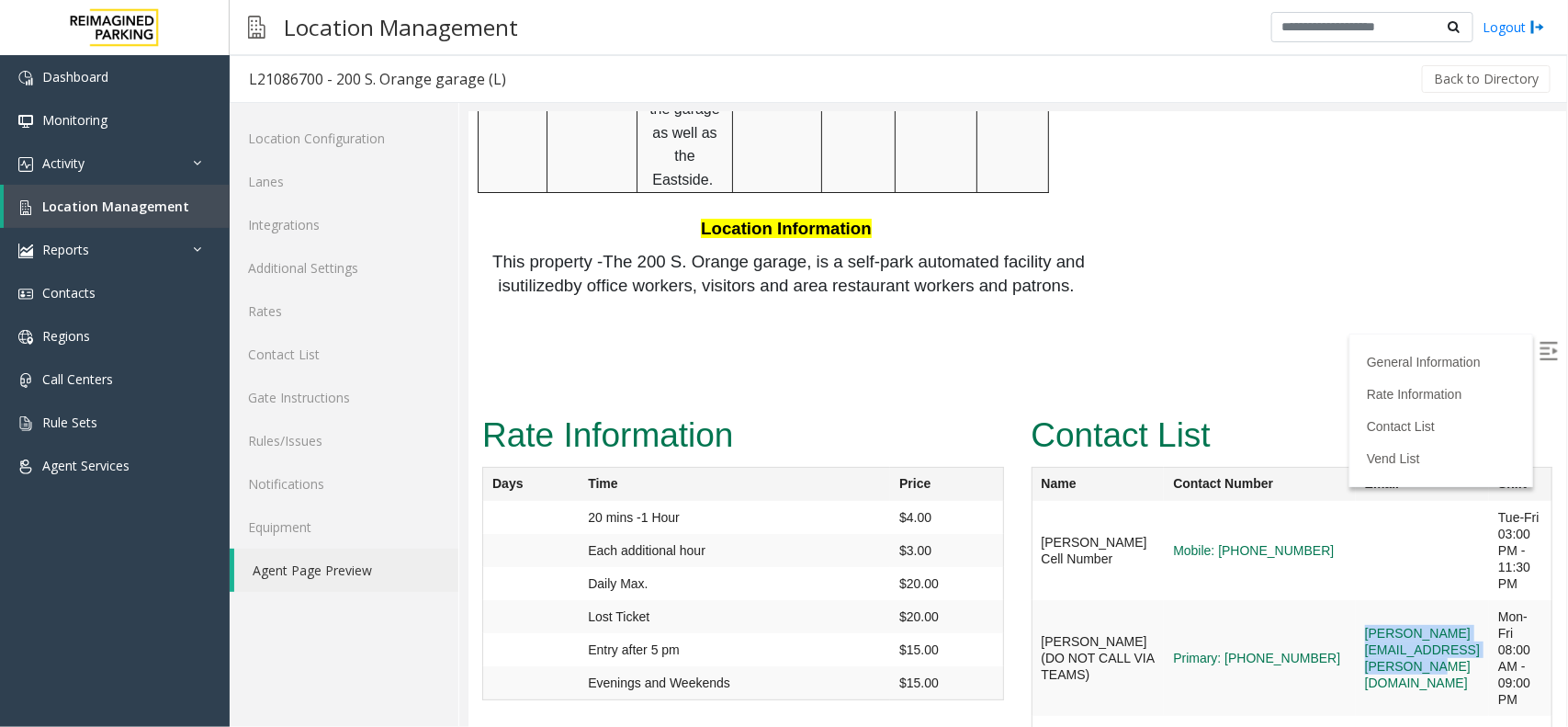
click at [1488, 599] on td "marisol.quinones@reimaginedparking.com" at bounding box center [1422, 657] width 134 height 116
copy link "marisol.quinones@reimaginedparking.com"
click at [1442, 599] on td "marisol.quinones@reimaginedparking.com" at bounding box center [1422, 657] width 134 height 116
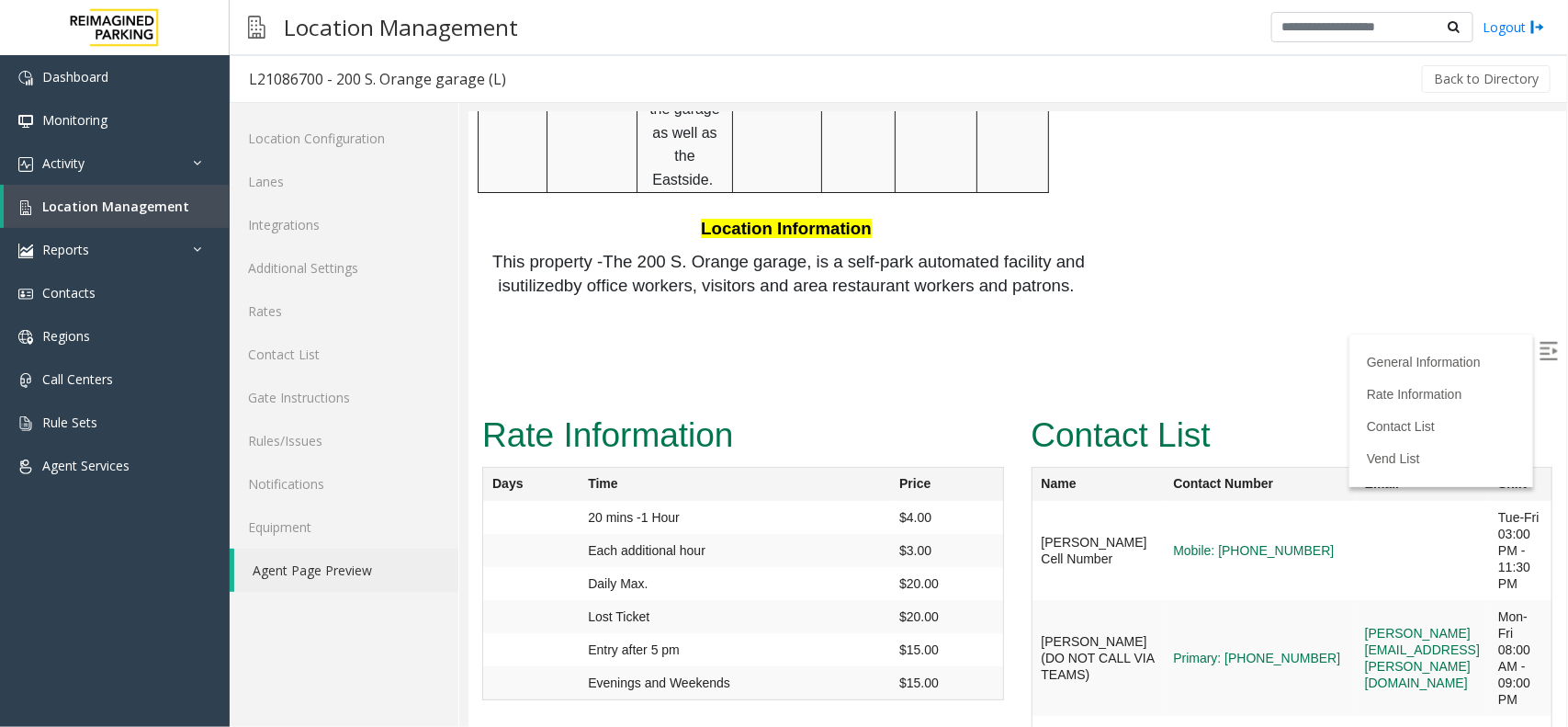
copy tr "gil.barbosa@reimaginedparking.com"
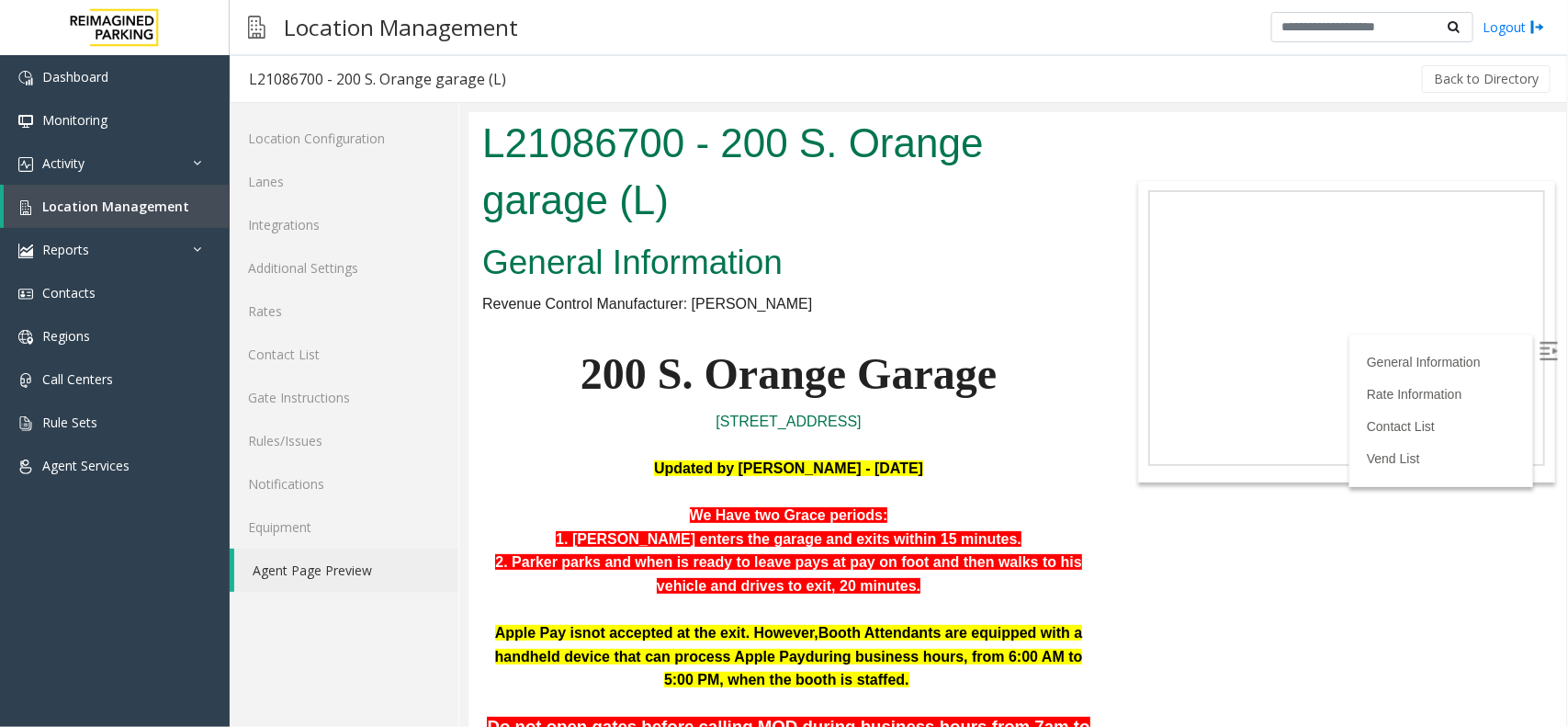
scroll to position [3075, 0]
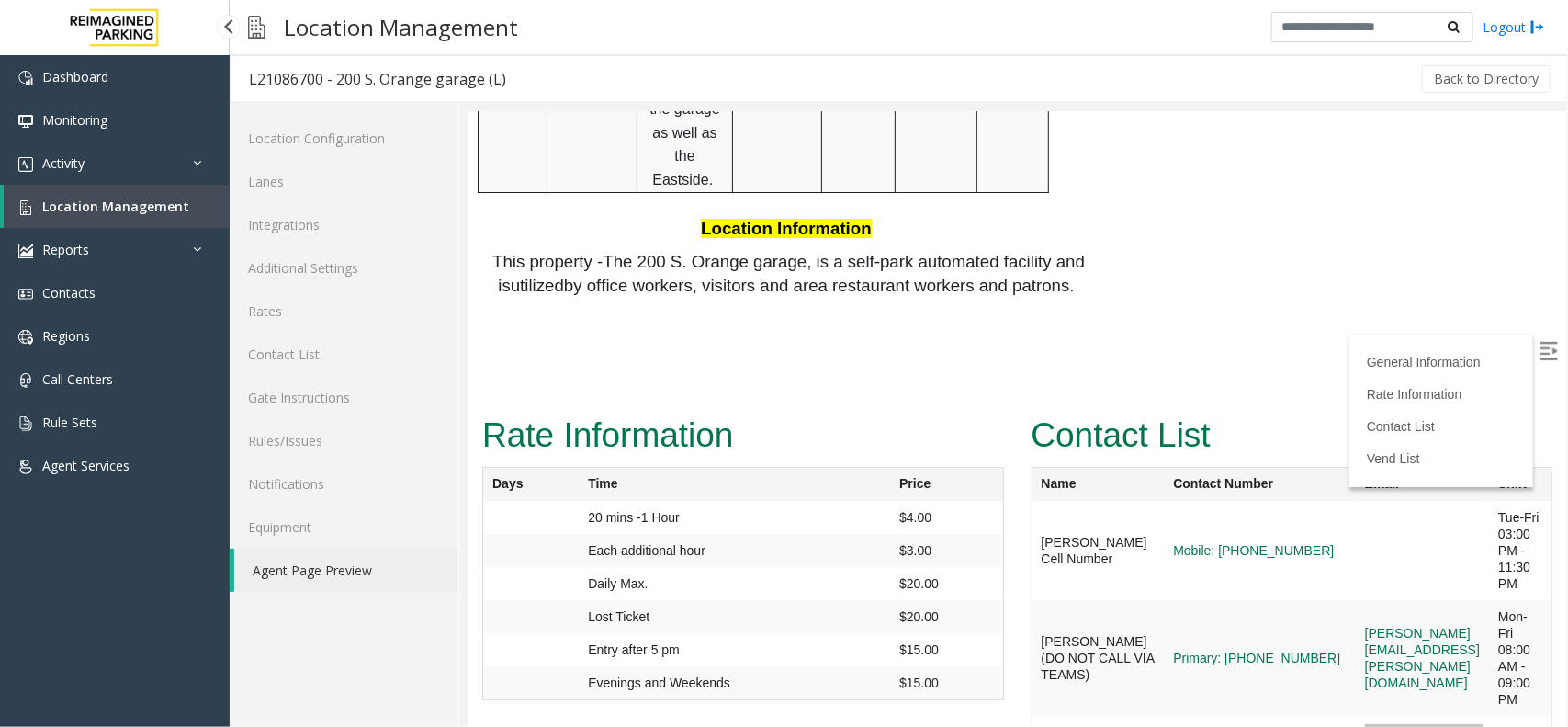
click at [139, 200] on span "Location Management" at bounding box center [116, 206] width 147 height 17
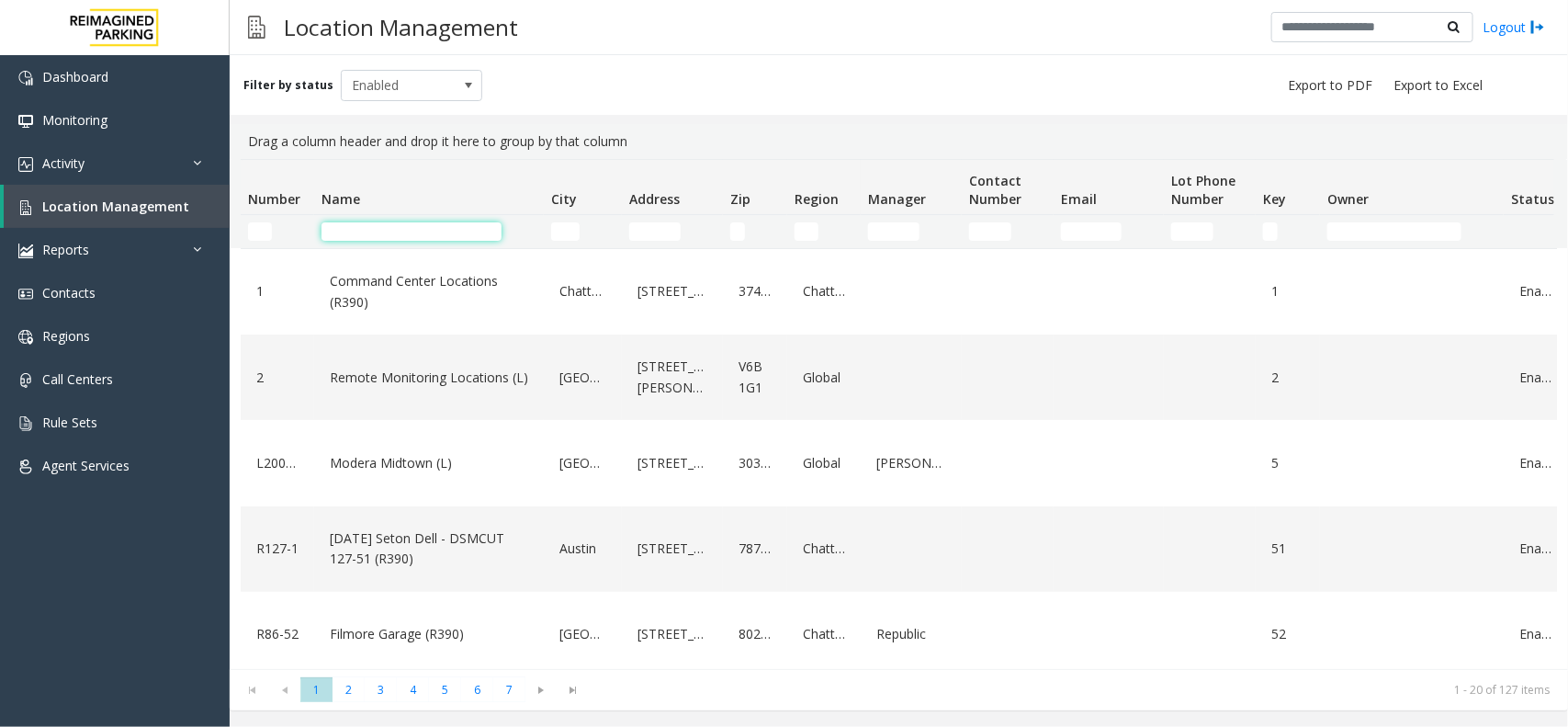
click at [383, 235] on input "Name Filter" at bounding box center [411, 231] width 180 height 18
click at [382, 234] on input "Name Filter" at bounding box center [411, 231] width 180 height 18
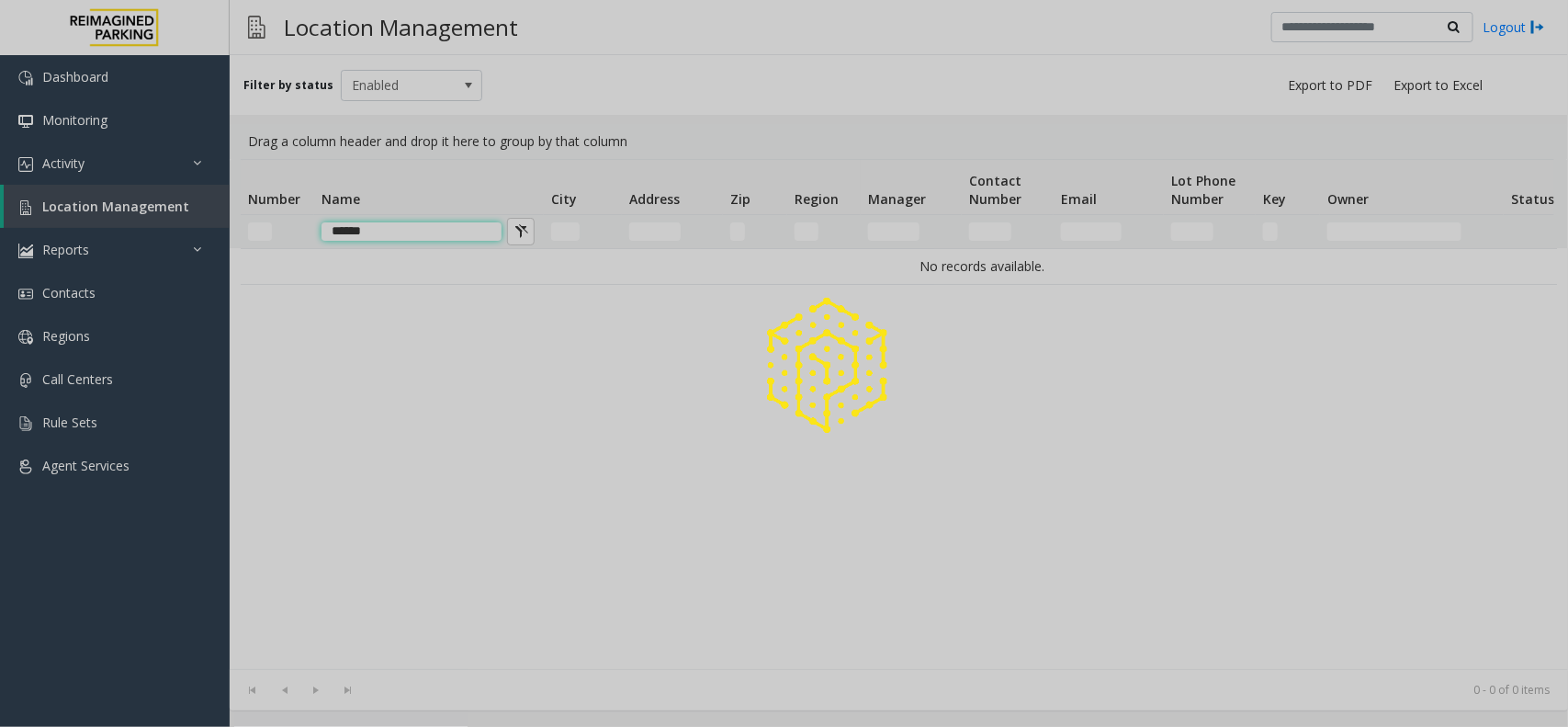
click at [437, 223] on input "******" at bounding box center [411, 231] width 180 height 18
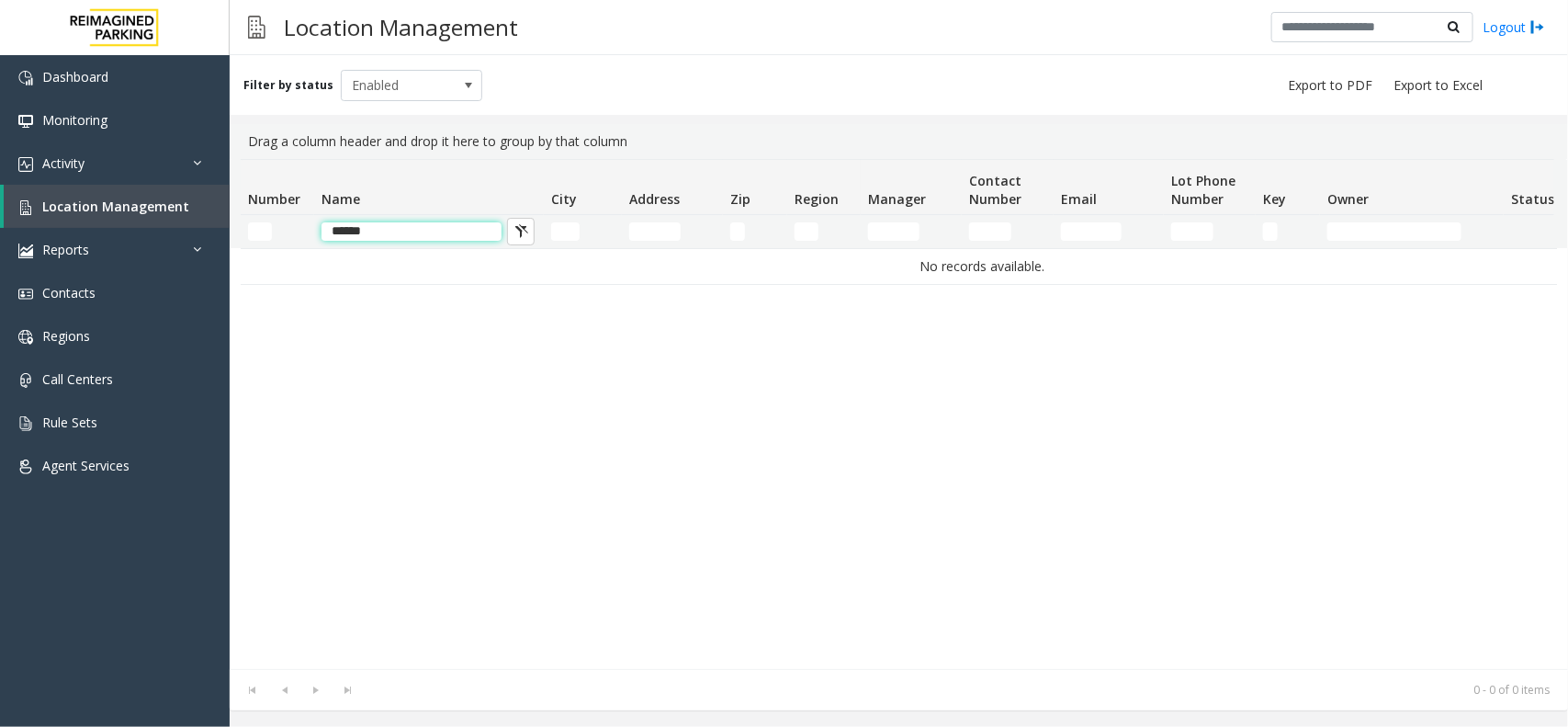
click at [437, 223] on input "******" at bounding box center [411, 231] width 180 height 18
type input "******"
click at [649, 224] on input "Address Filter" at bounding box center [654, 231] width 51 height 18
paste input "******"
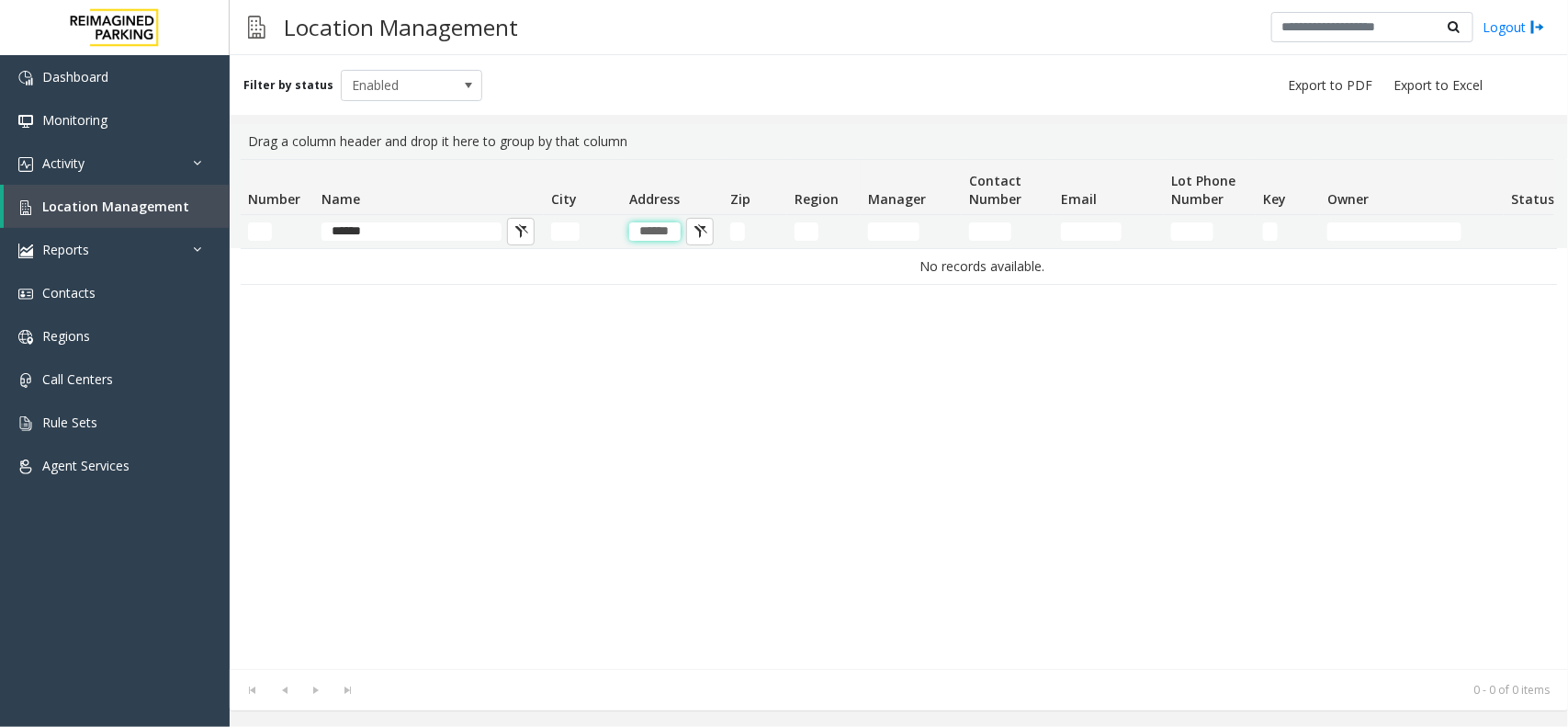
type input "******"
click at [456, 227] on input "******" at bounding box center [411, 231] width 180 height 18
click at [669, 231] on input "******" at bounding box center [654, 231] width 51 height 18
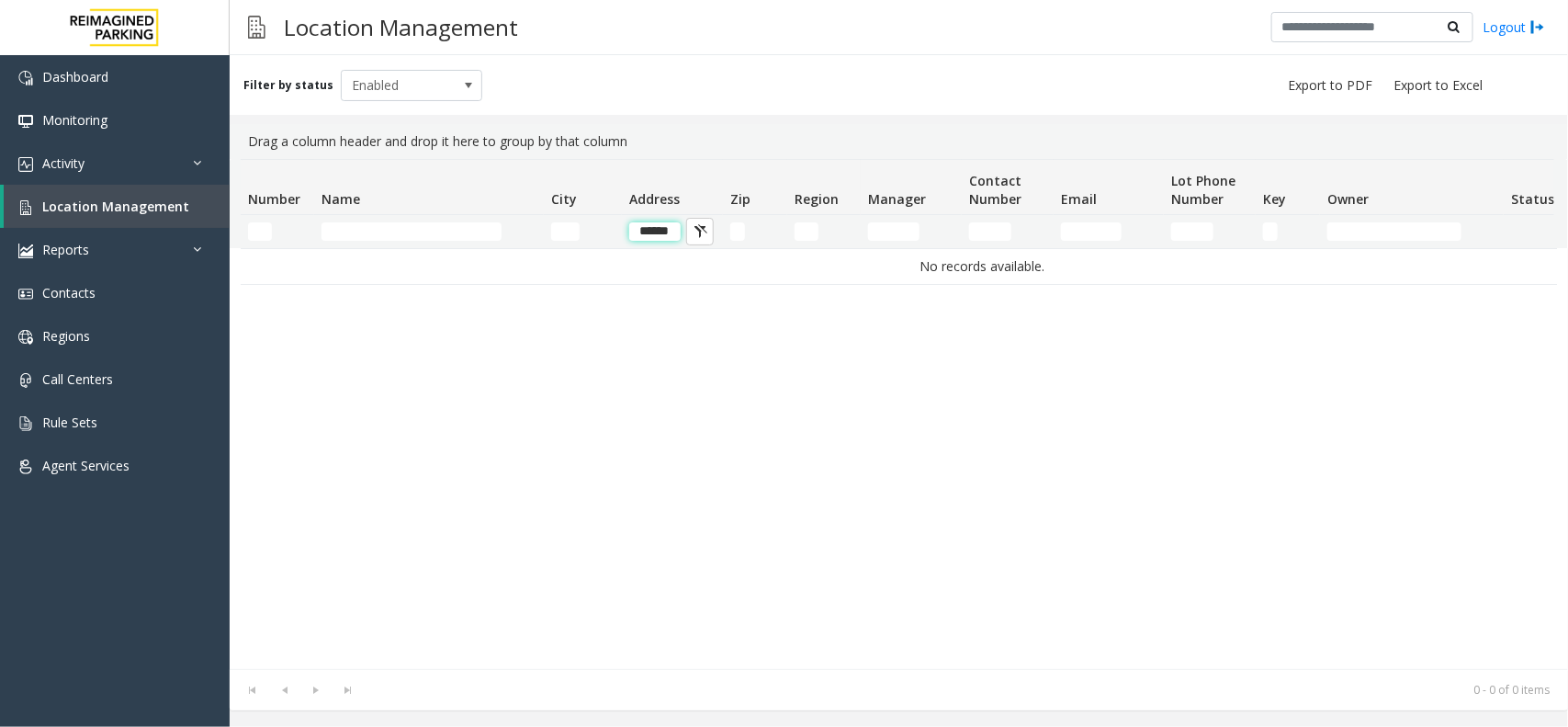
click at [669, 231] on input "******" at bounding box center [654, 231] width 51 height 18
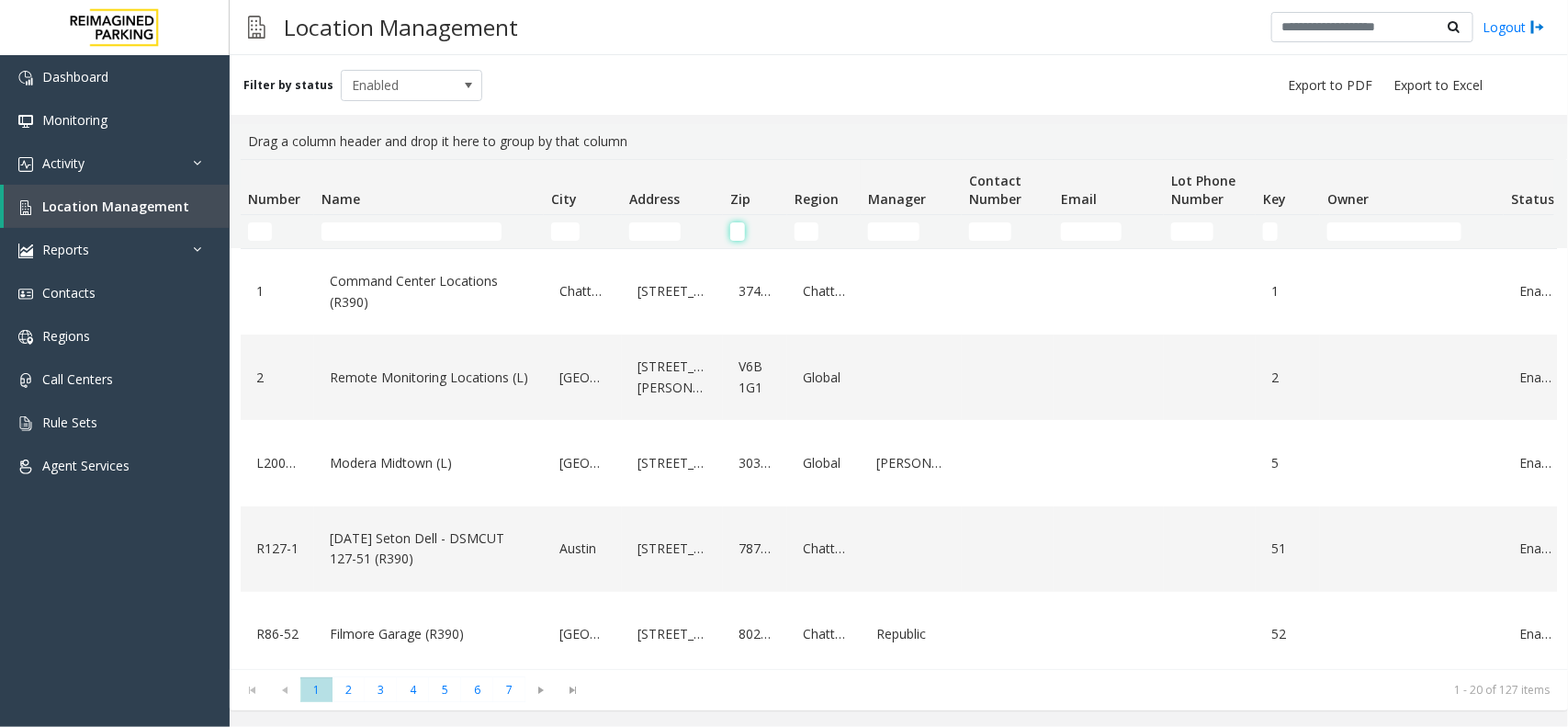
click at [736, 226] on input "Zip Filter" at bounding box center [737, 231] width 15 height 18
paste input "******"
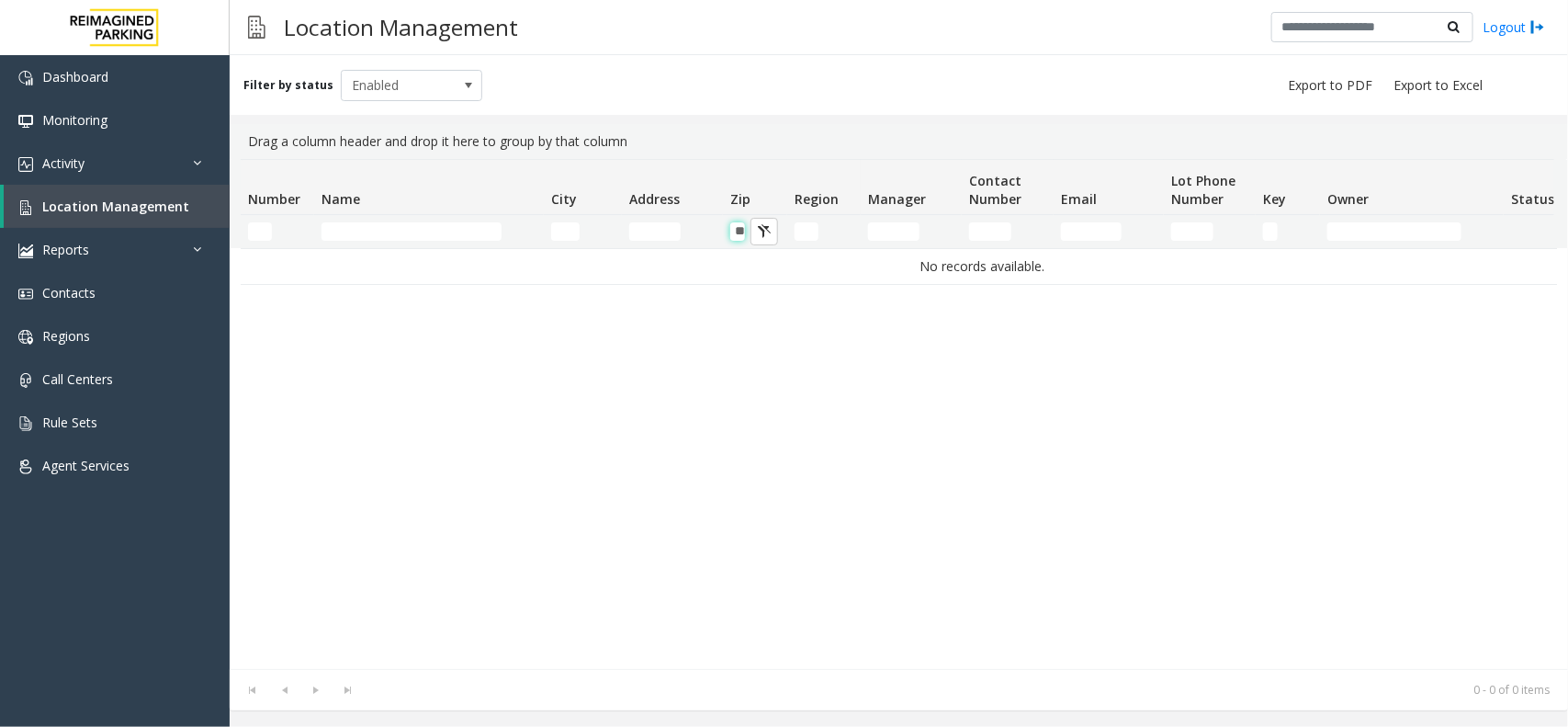
type input "*"
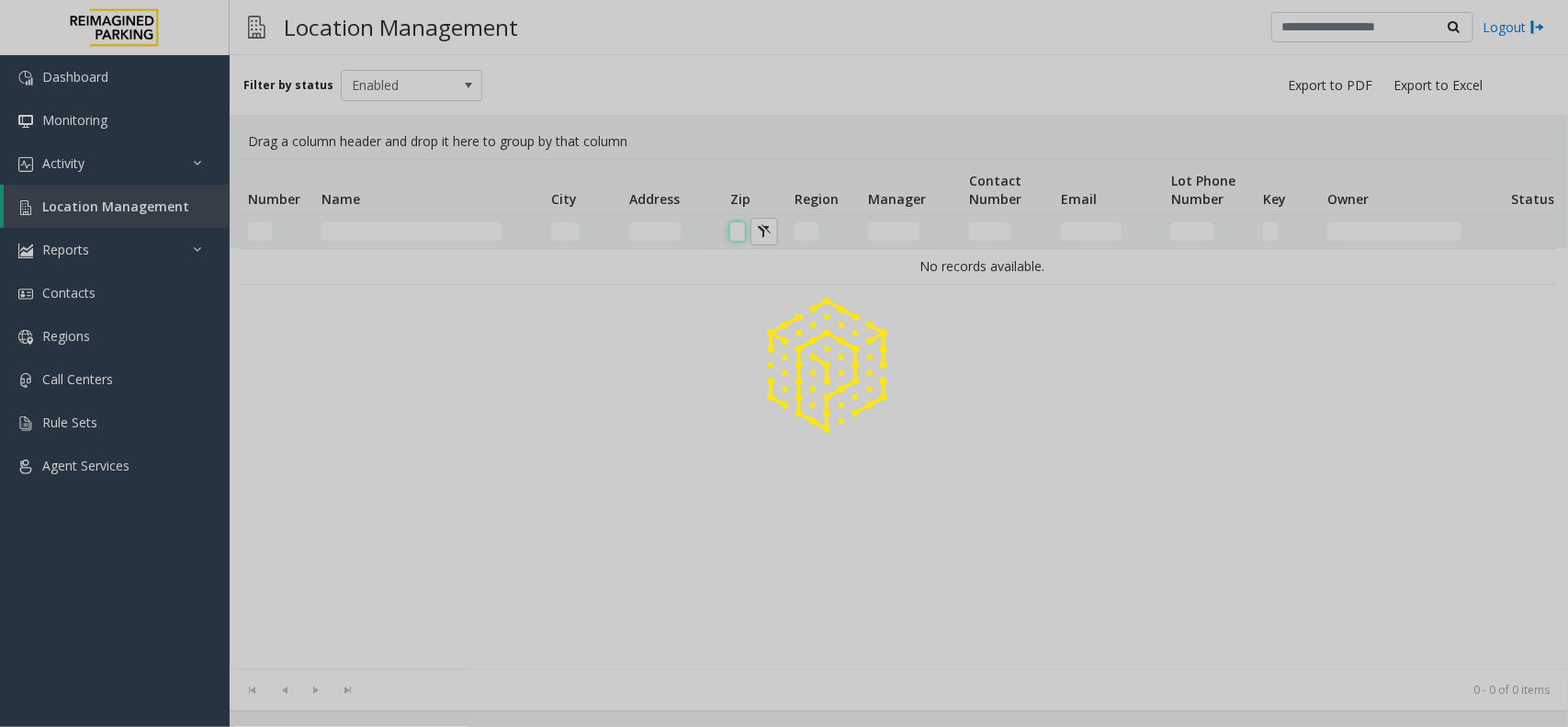
scroll to position [0, 0]
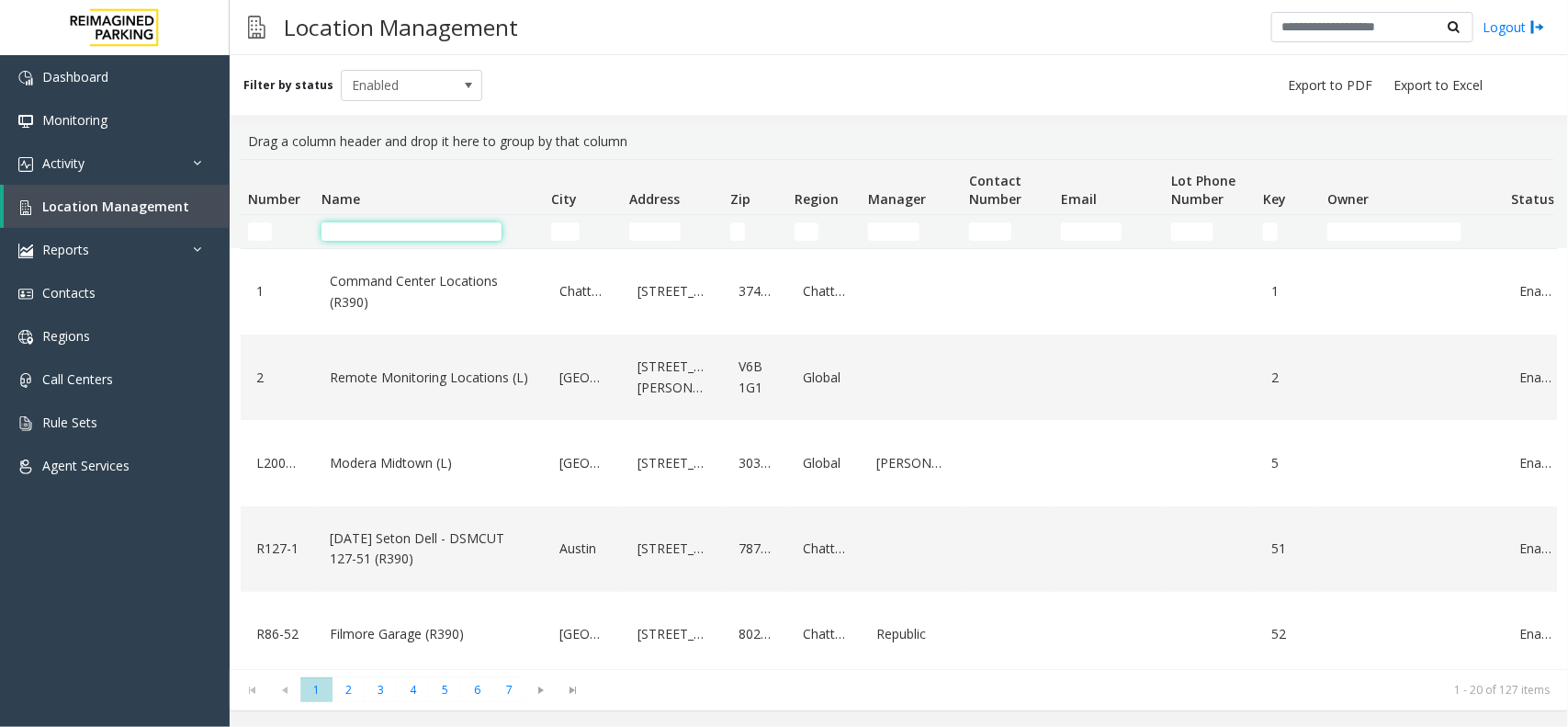
click at [407, 227] on input "Name Filter" at bounding box center [411, 231] width 180 height 18
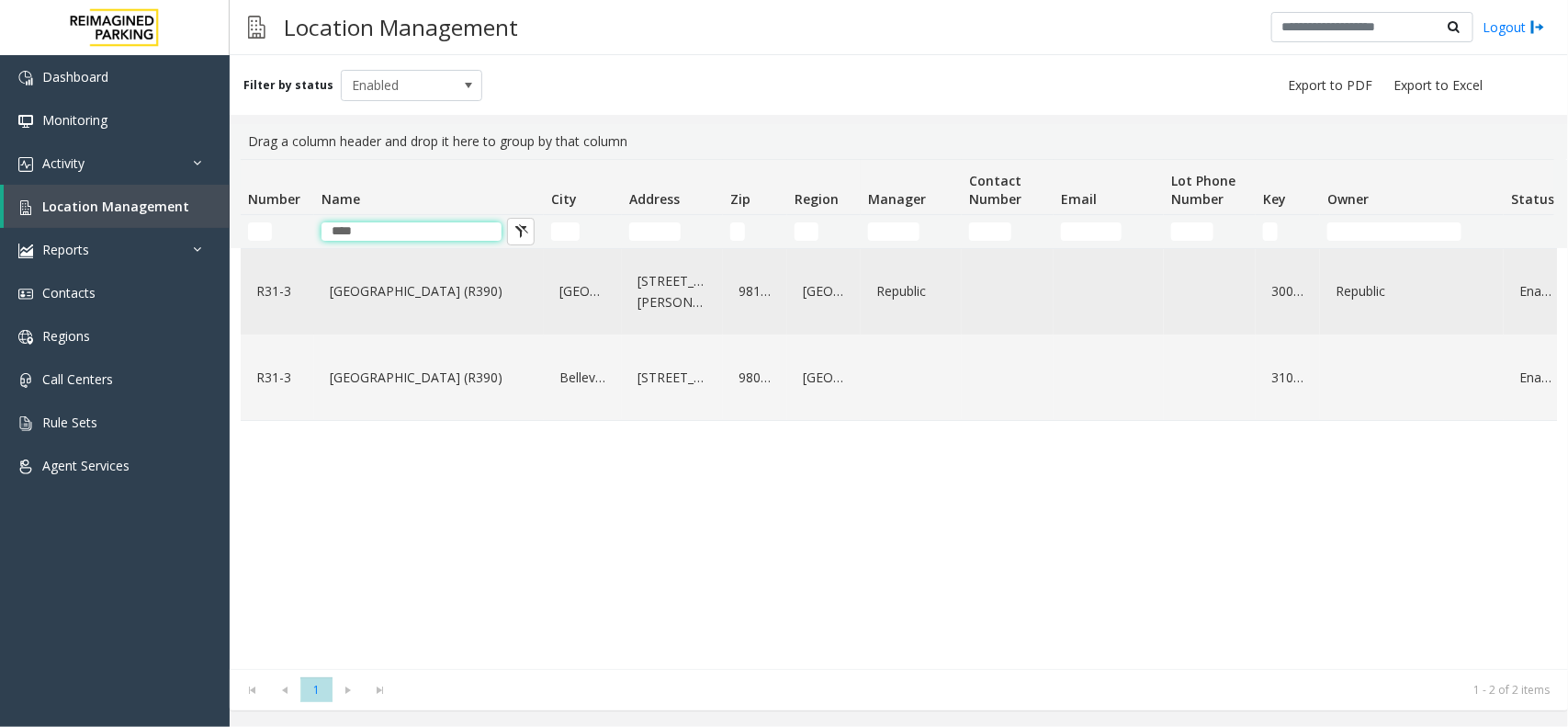
type input "****"
click at [413, 301] on link "[GEOGRAPHIC_DATA] (R390)" at bounding box center [429, 291] width 207 height 29
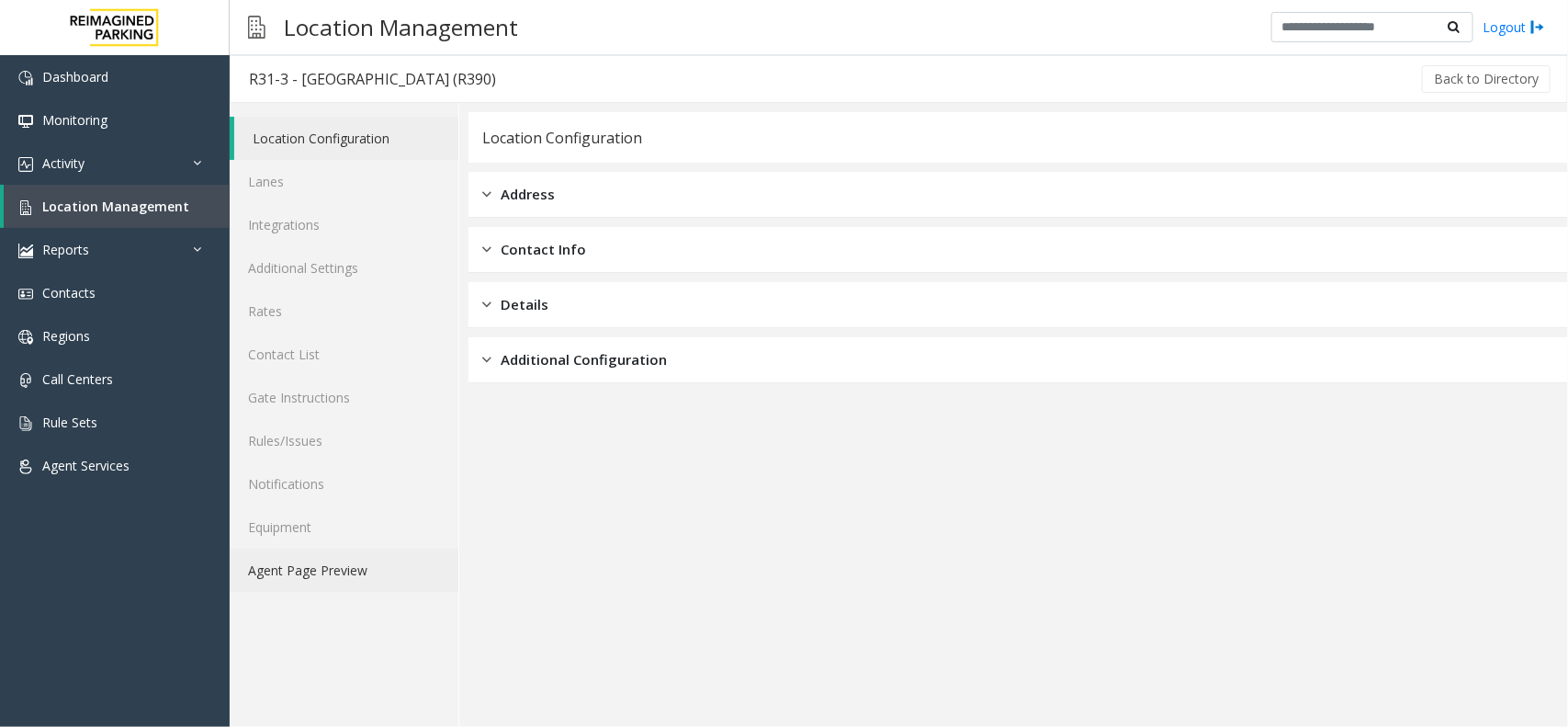
click at [372, 572] on link "Agent Page Preview" at bounding box center [344, 570] width 228 height 44
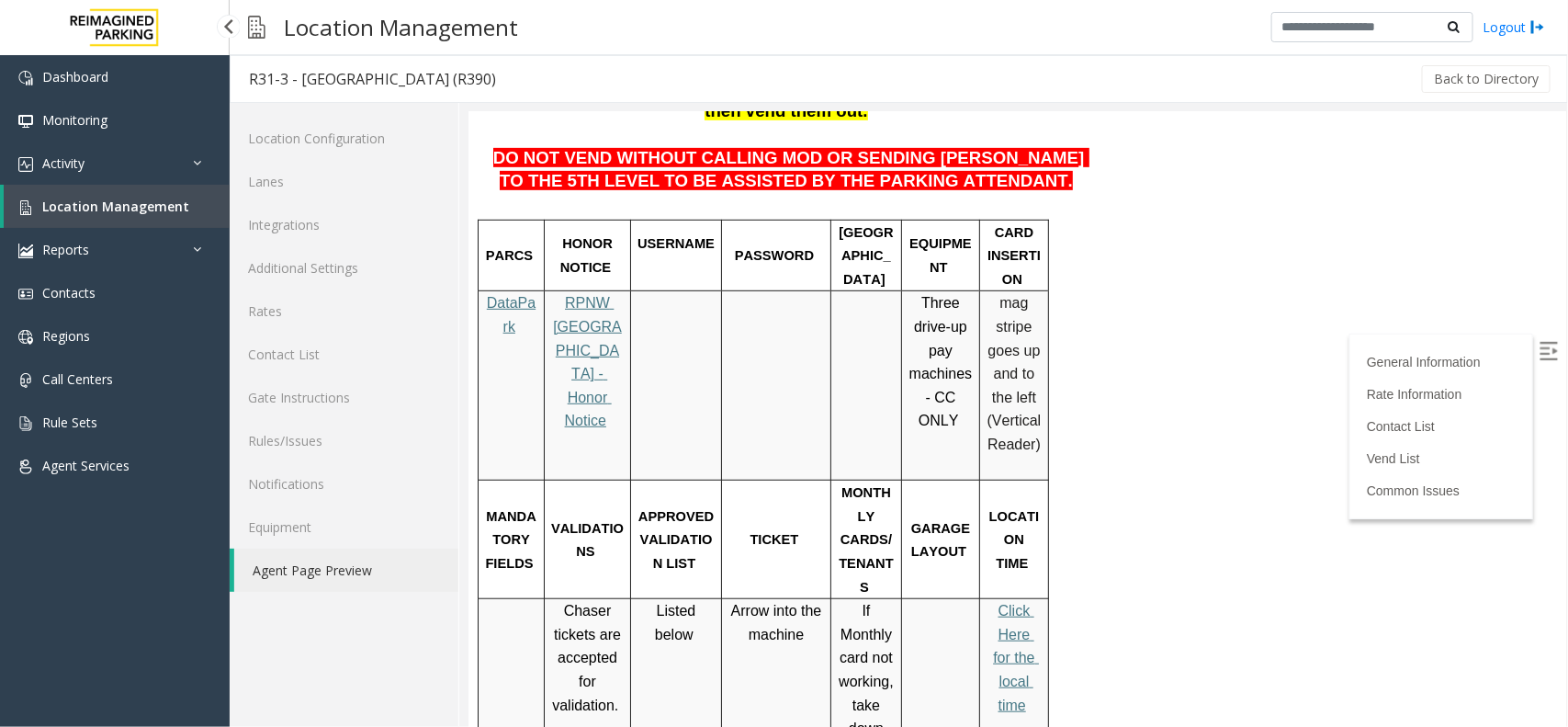
scroll to position [459, 0]
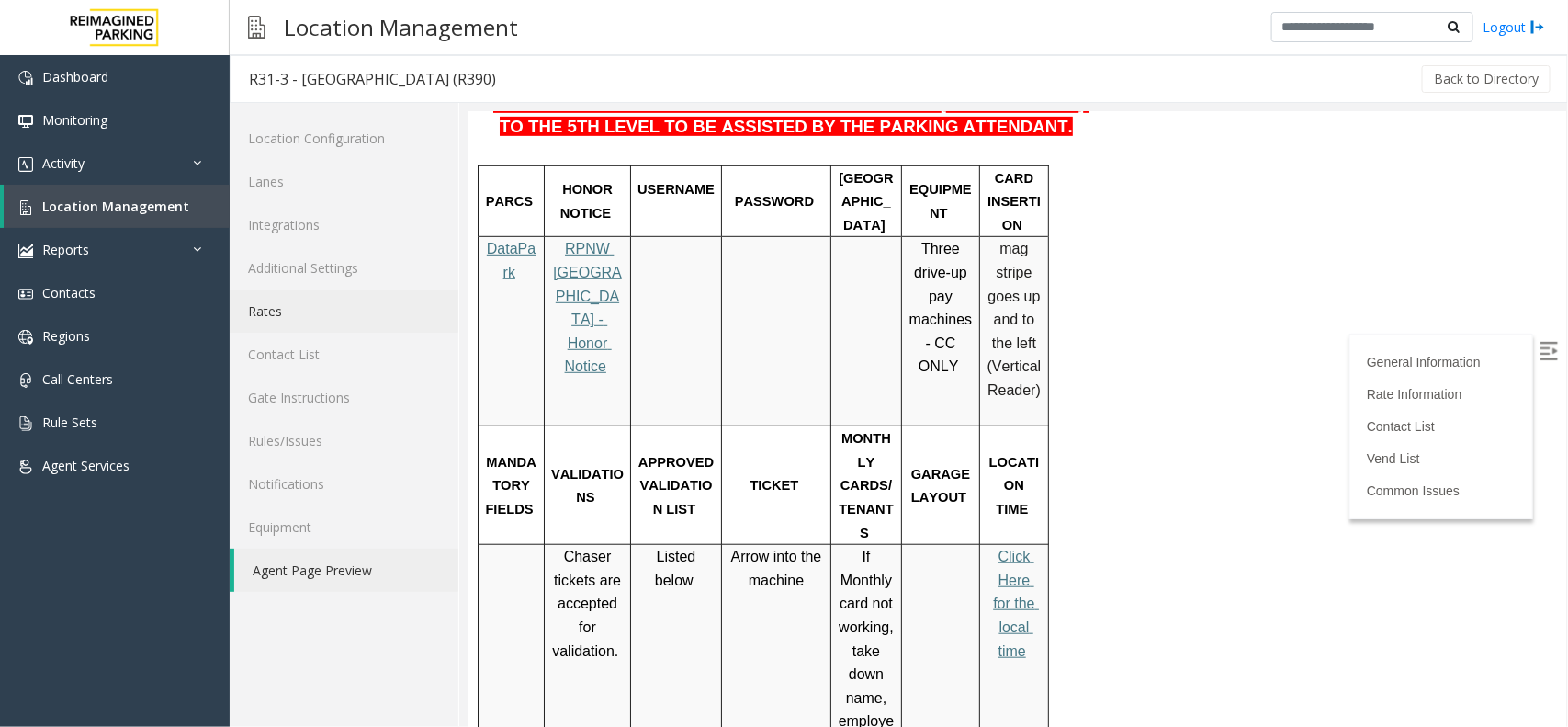
click at [303, 296] on link "Rates" at bounding box center [344, 311] width 228 height 44
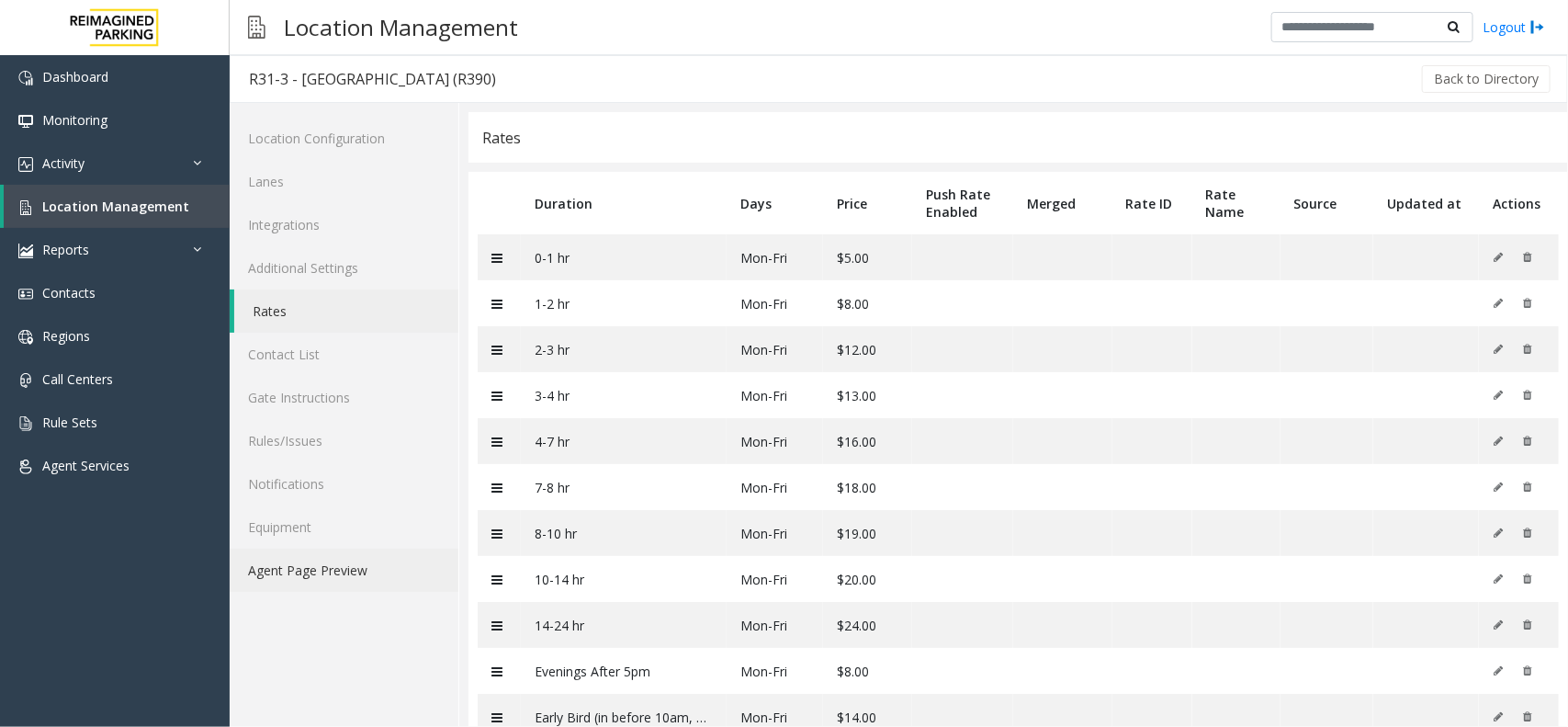
click at [347, 572] on link "Agent Page Preview" at bounding box center [344, 570] width 228 height 44
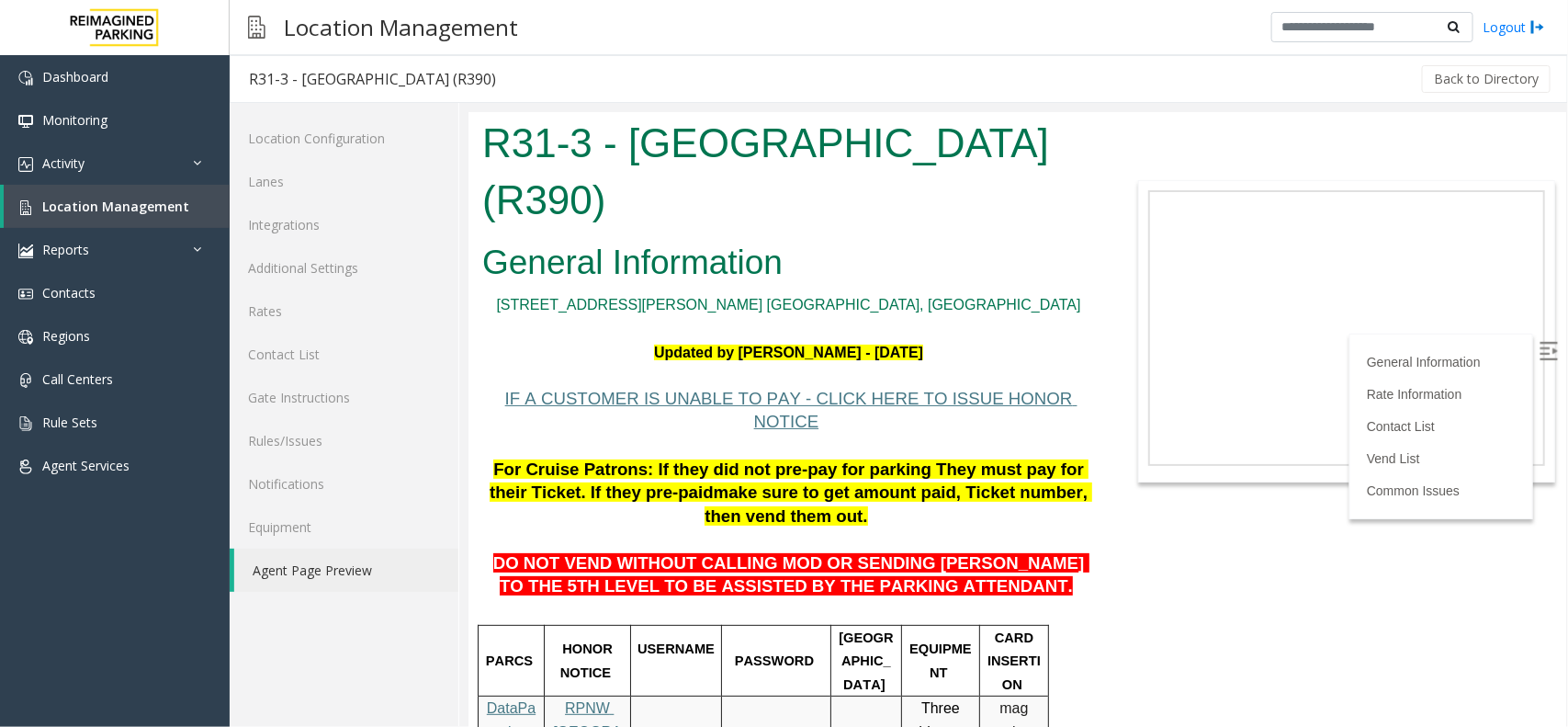
scroll to position [459, 0]
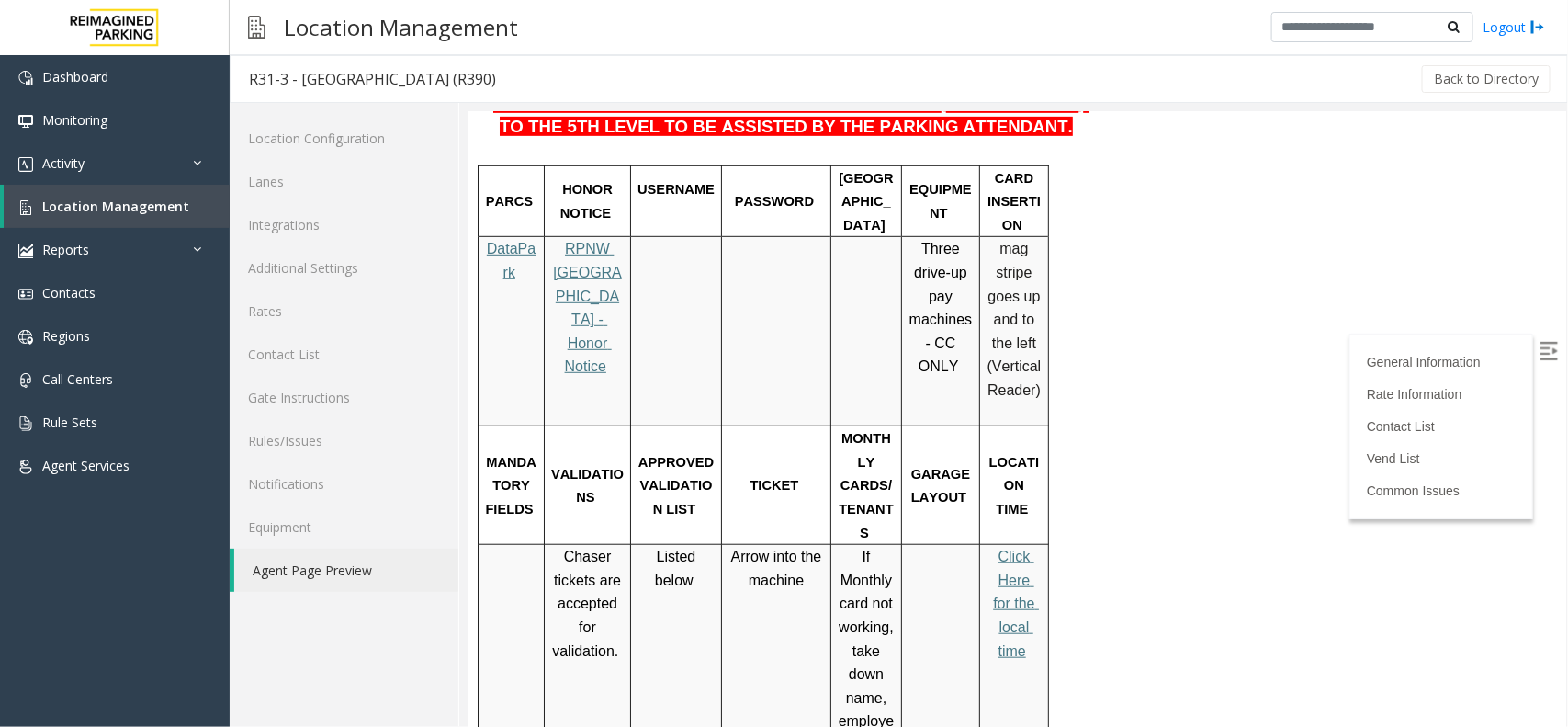
click at [1016, 548] on span "Click Here for the local time" at bounding box center [1014, 602] width 45 height 109
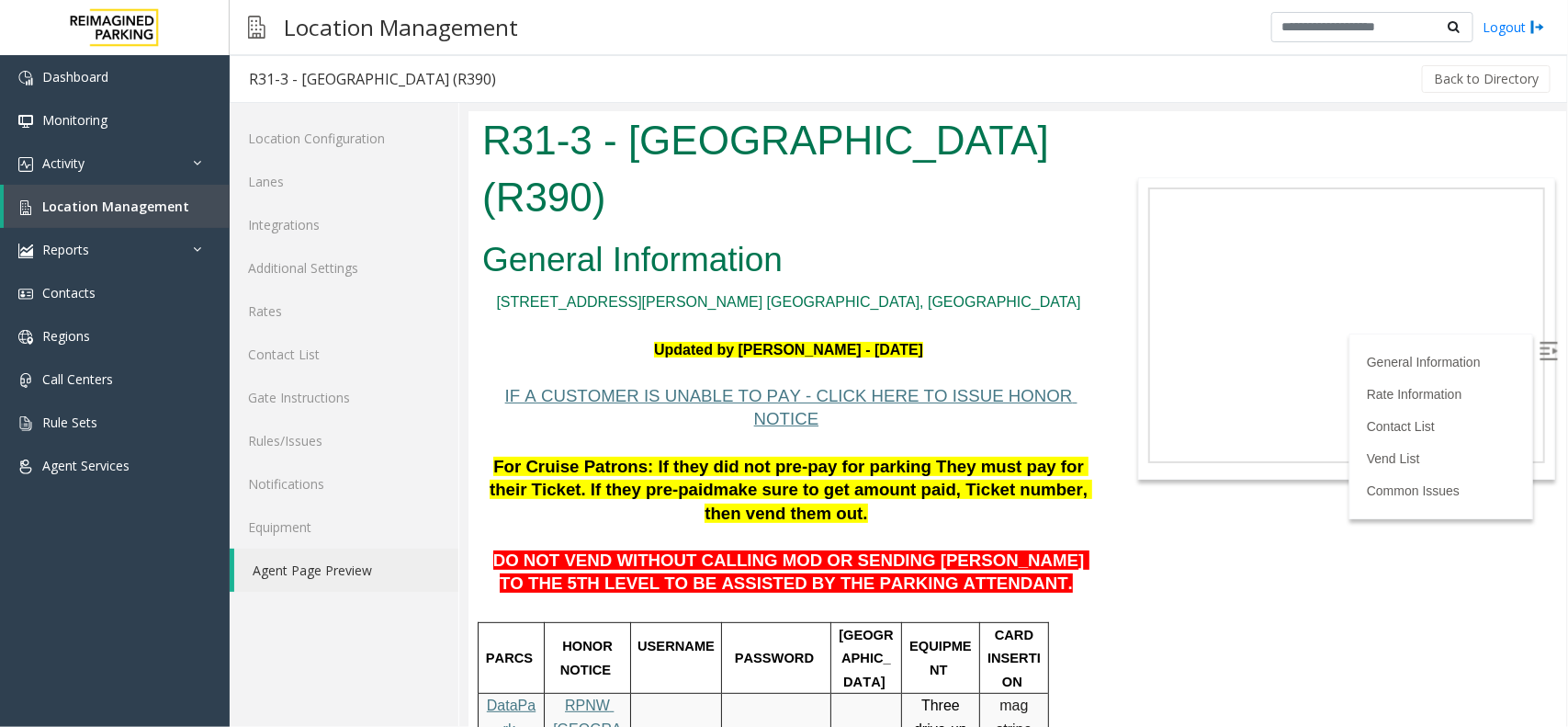
scroll to position [0, 0]
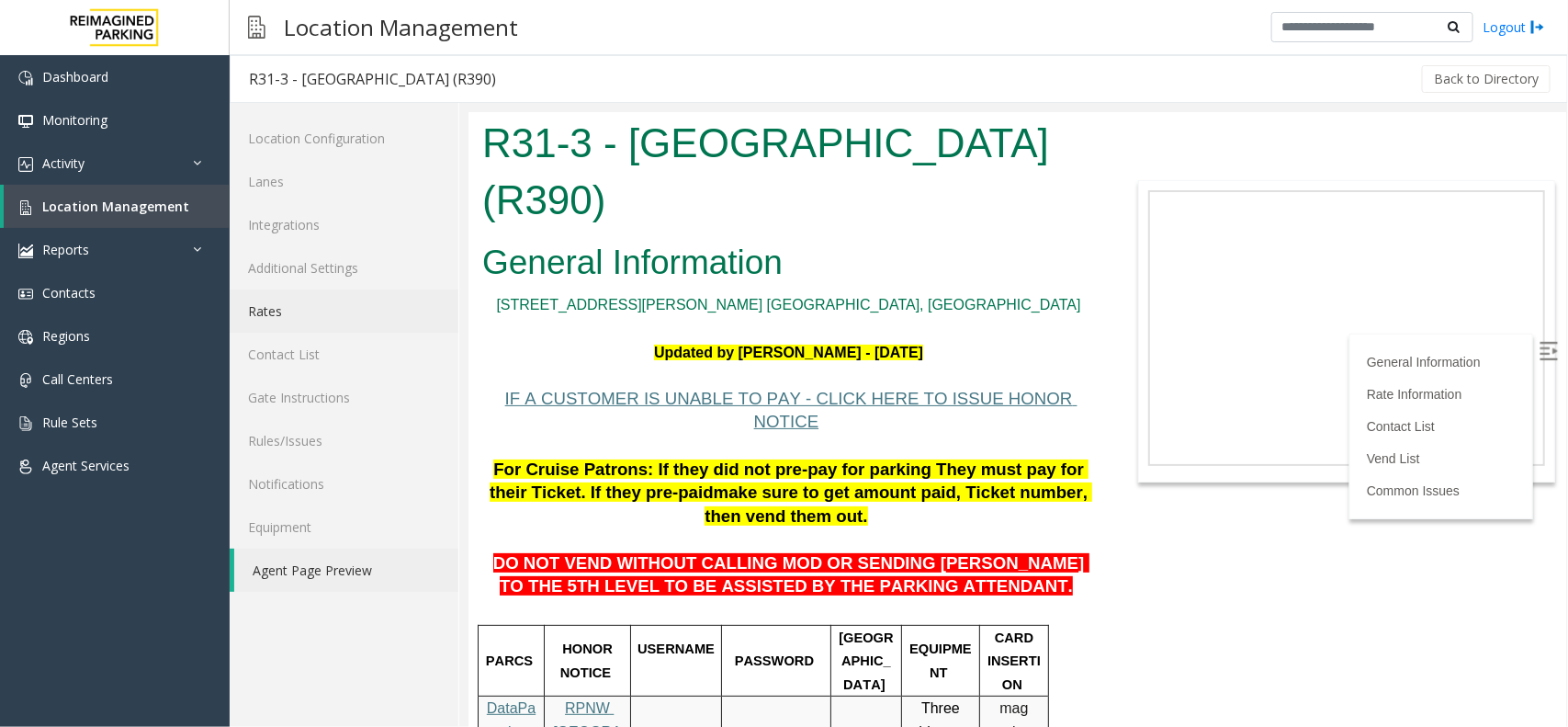
click at [287, 308] on link "Rates" at bounding box center [344, 311] width 228 height 44
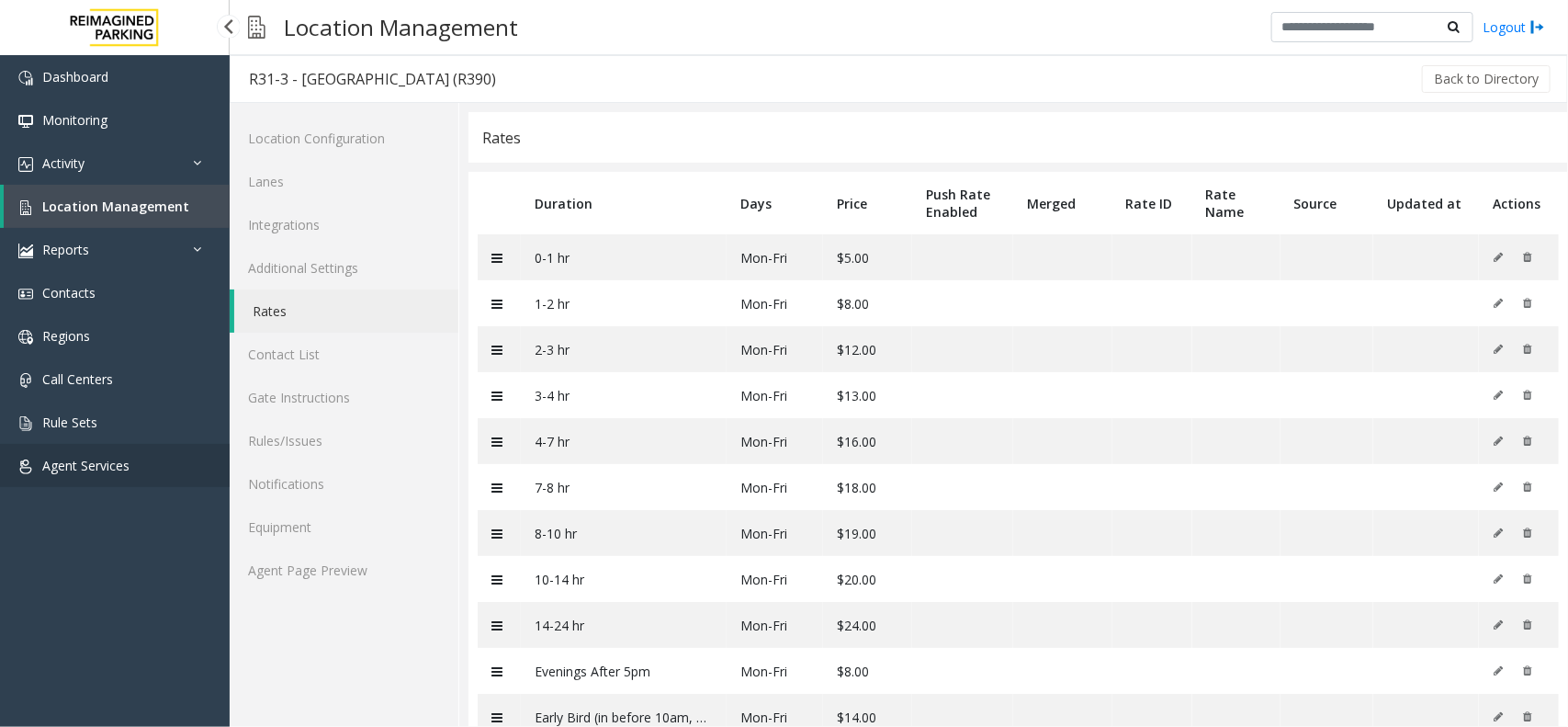
click at [113, 457] on span "Agent Services" at bounding box center [86, 466] width 87 height 17
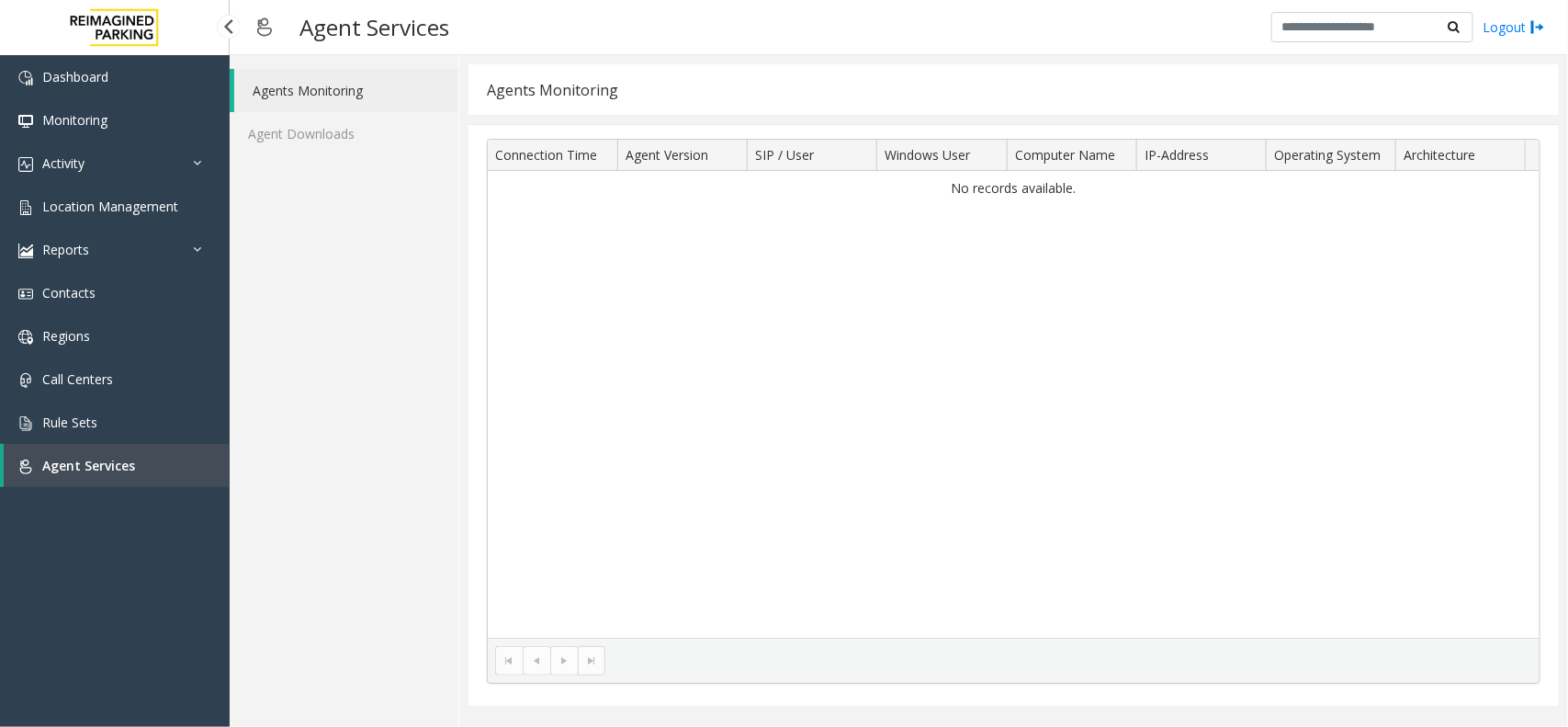
click at [137, 462] on link "Agent Services" at bounding box center [116, 465] width 226 height 44
click at [224, 27] on div at bounding box center [227, 25] width 24 height 24
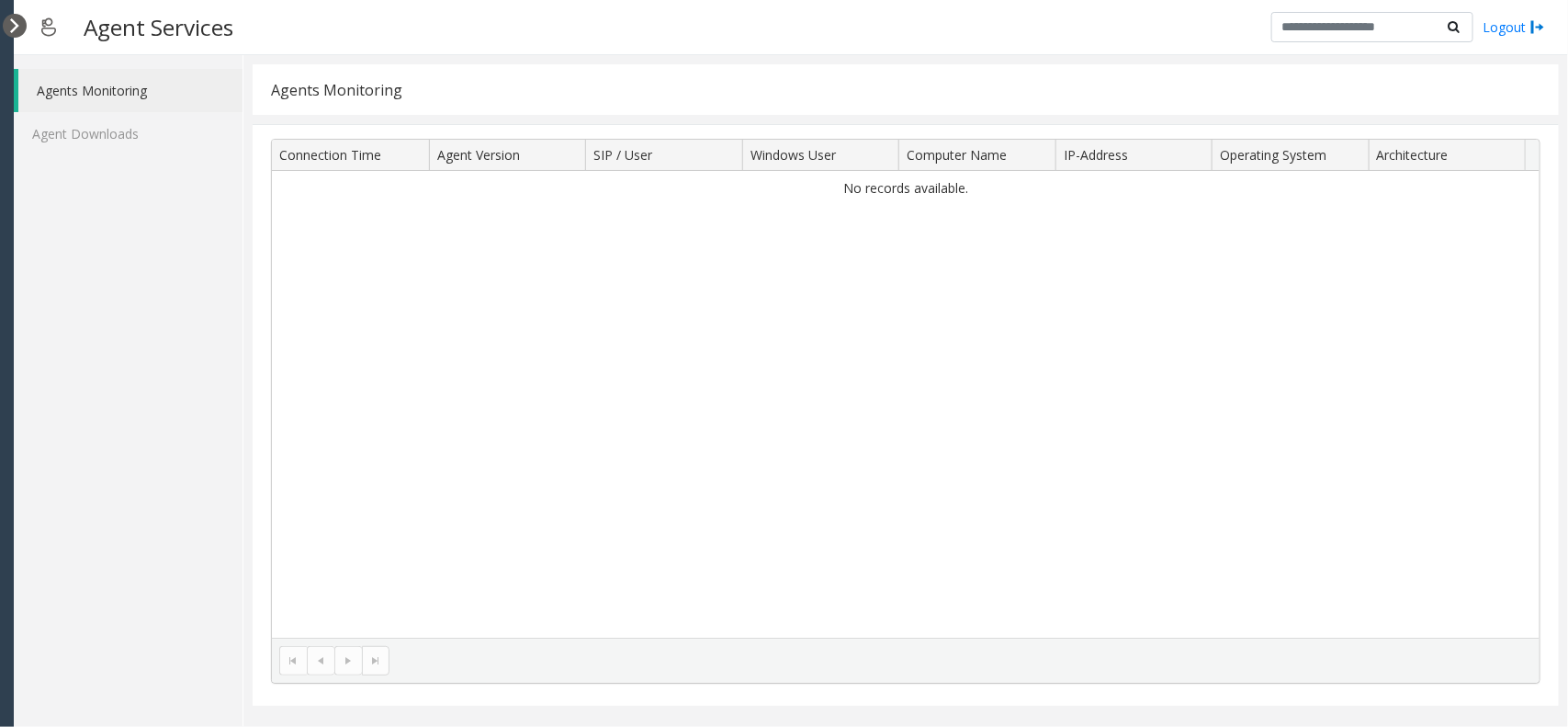
click at [8, 19] on div at bounding box center [15, 25] width 24 height 24
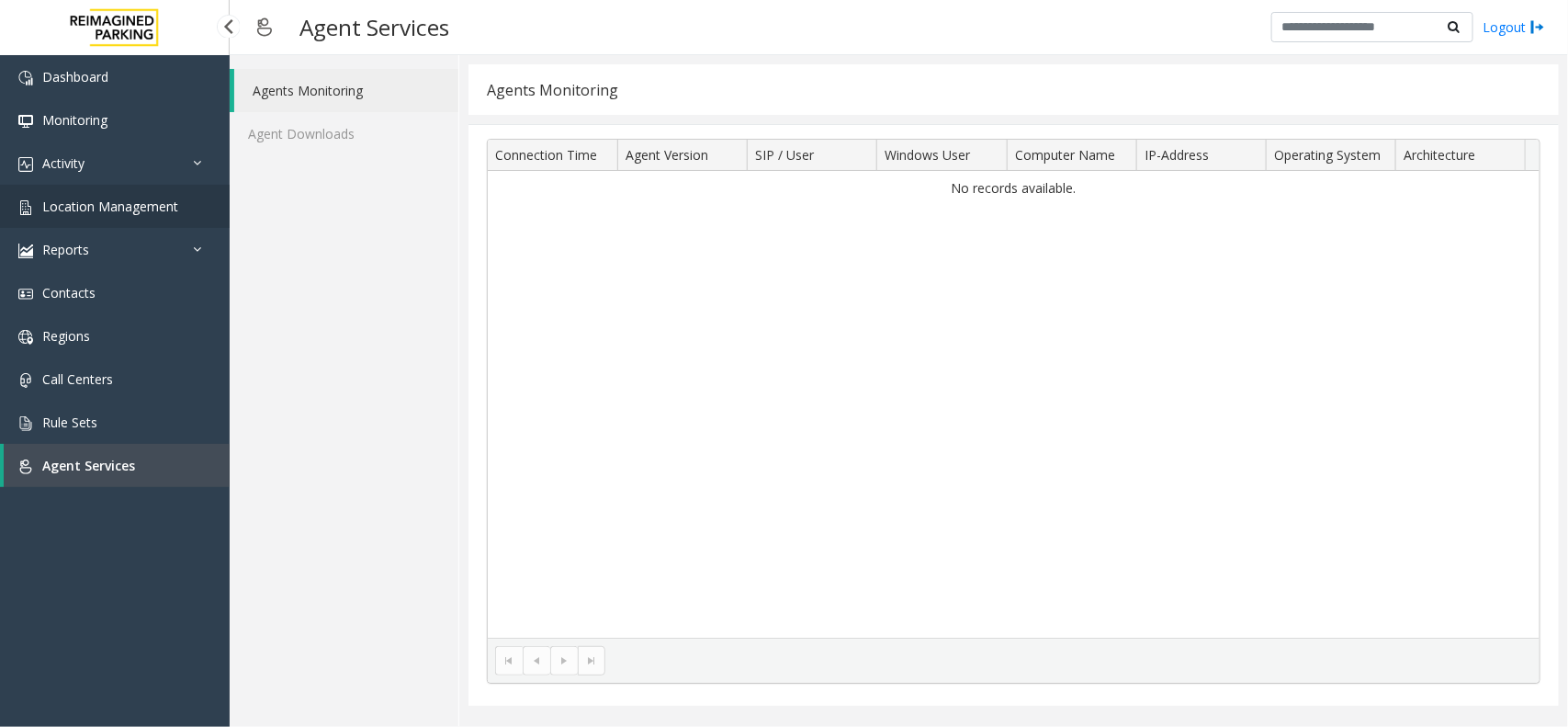
click at [117, 197] on span "Location Management" at bounding box center [110, 206] width 136 height 17
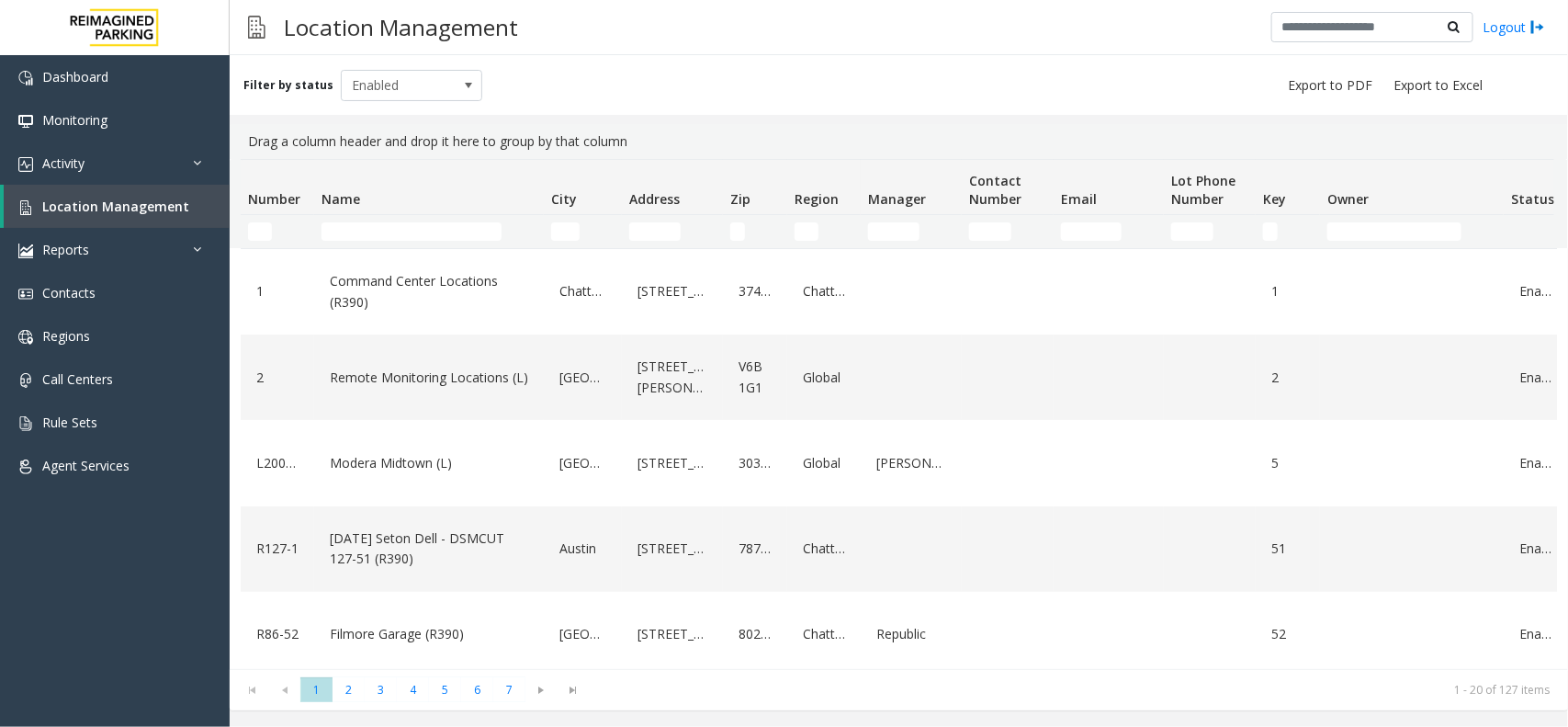
click at [379, 243] on td "Name Filter" at bounding box center [429, 231] width 229 height 33
click at [400, 227] on input "Name Filter" at bounding box center [411, 231] width 180 height 18
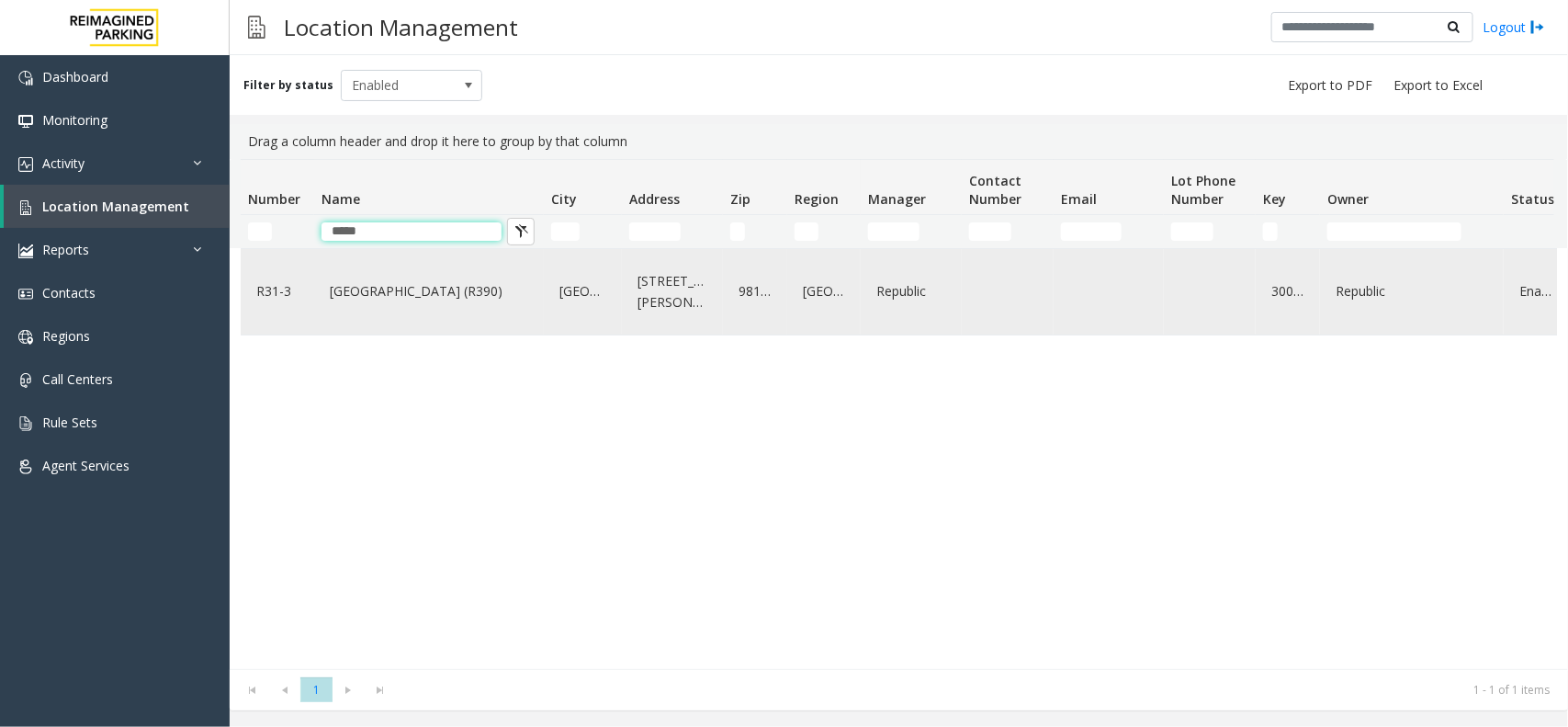
type input "****"
click at [372, 299] on link "[GEOGRAPHIC_DATA] (R390)" at bounding box center [429, 291] width 207 height 29
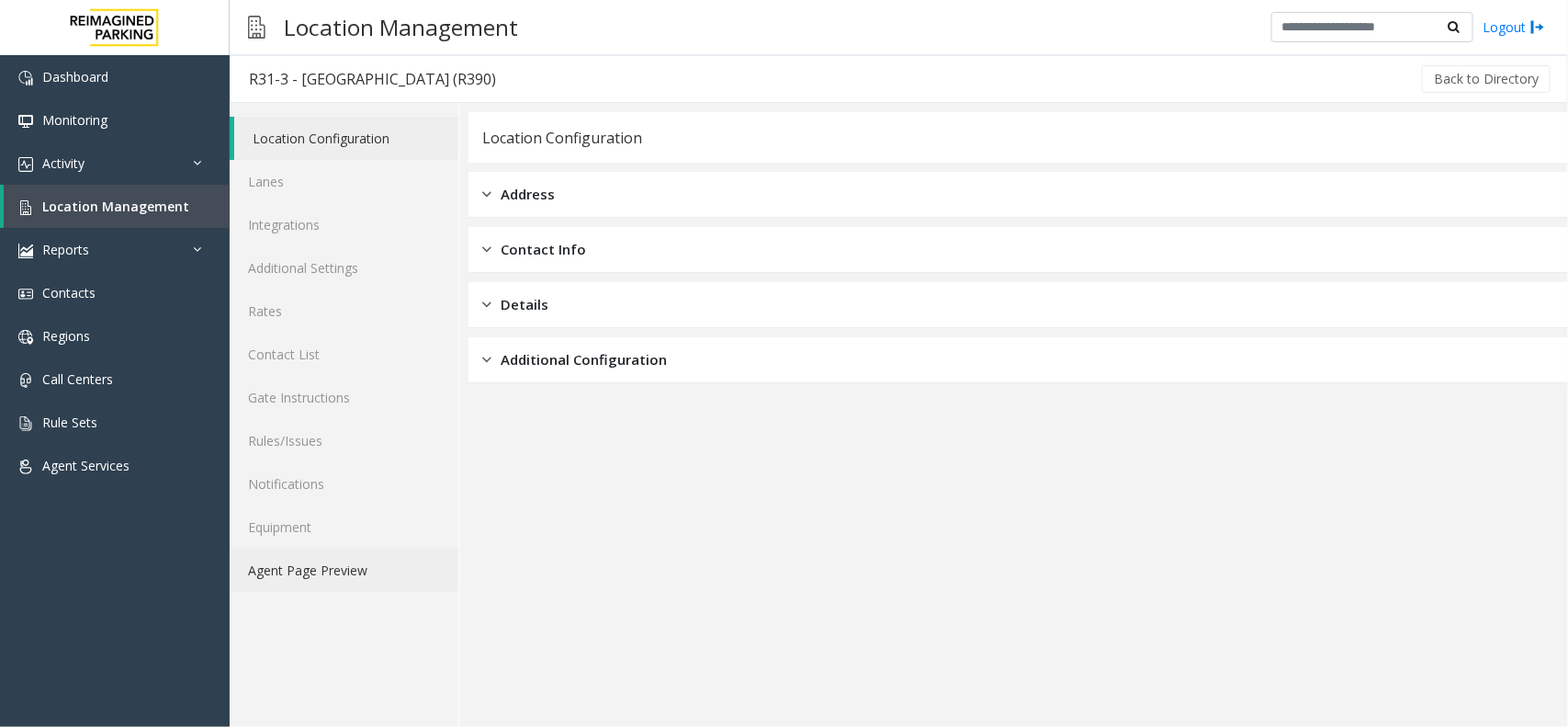
click at [361, 580] on link "Agent Page Preview" at bounding box center [344, 570] width 228 height 44
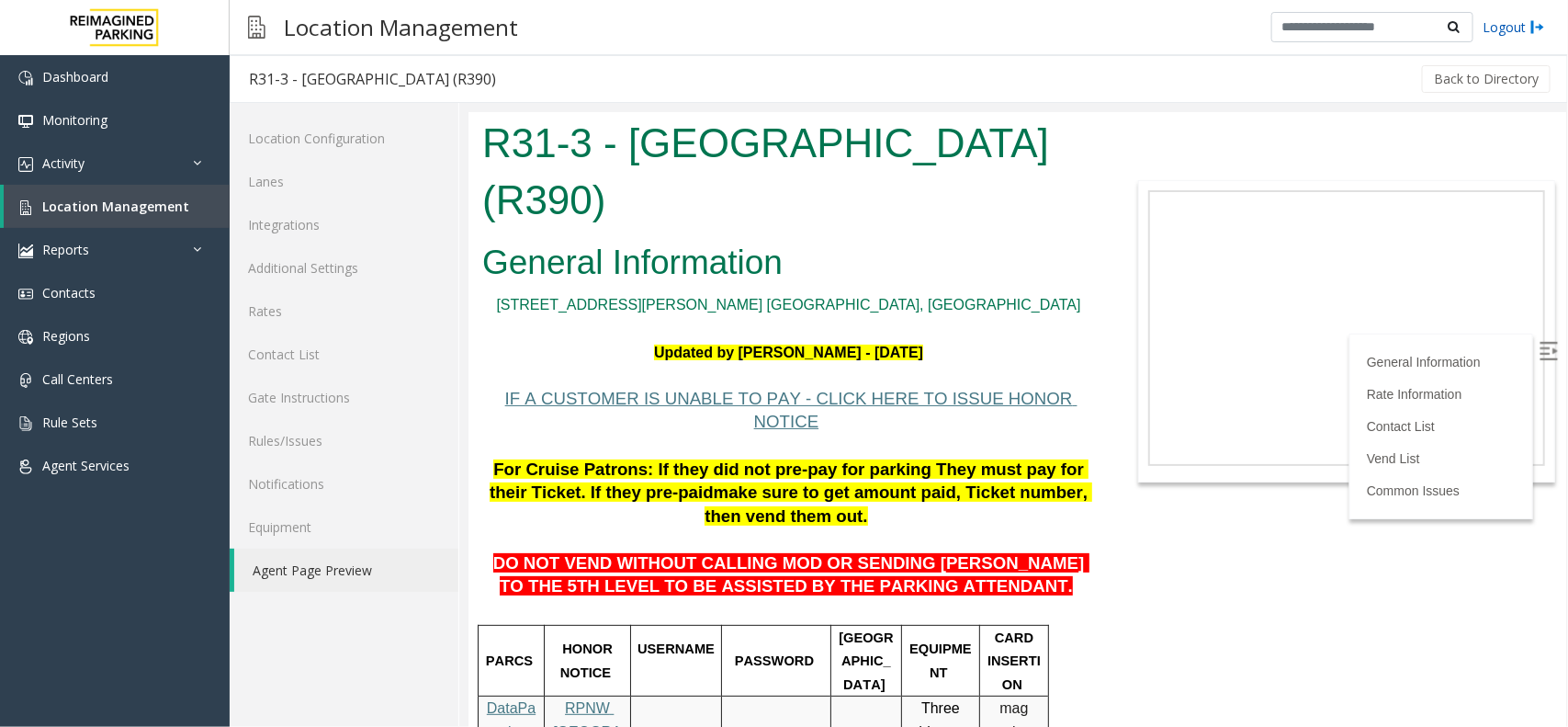
click at [1518, 25] on link "Logout" at bounding box center [1514, 27] width 63 height 19
